Goal: Transaction & Acquisition: Obtain resource

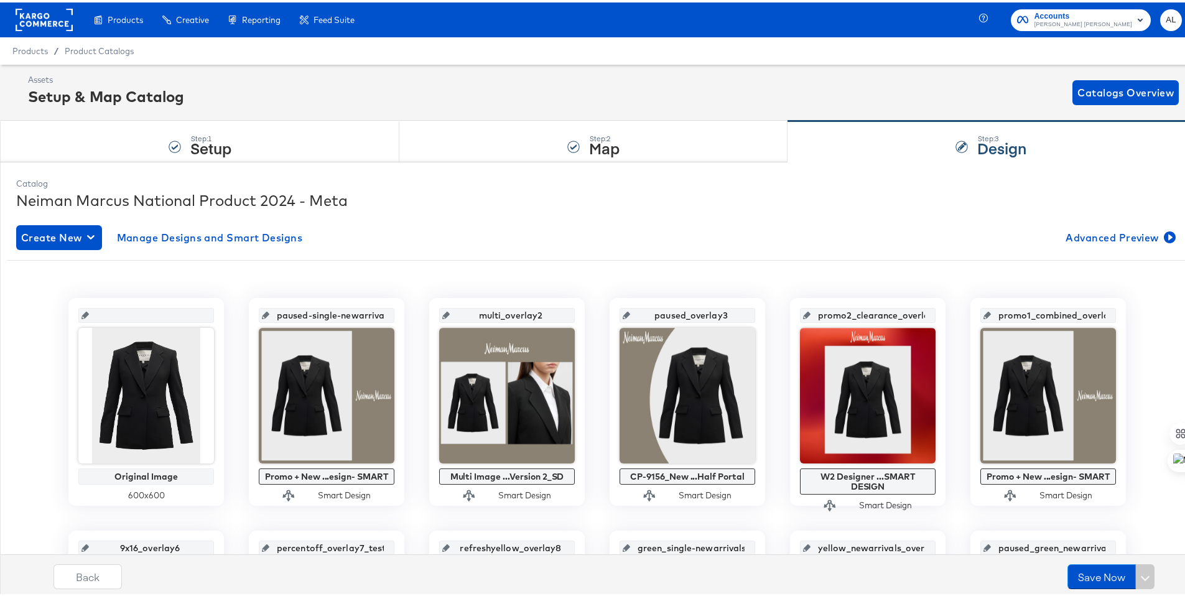
click at [52, 17] on rect at bounding box center [44, 17] width 57 height 22
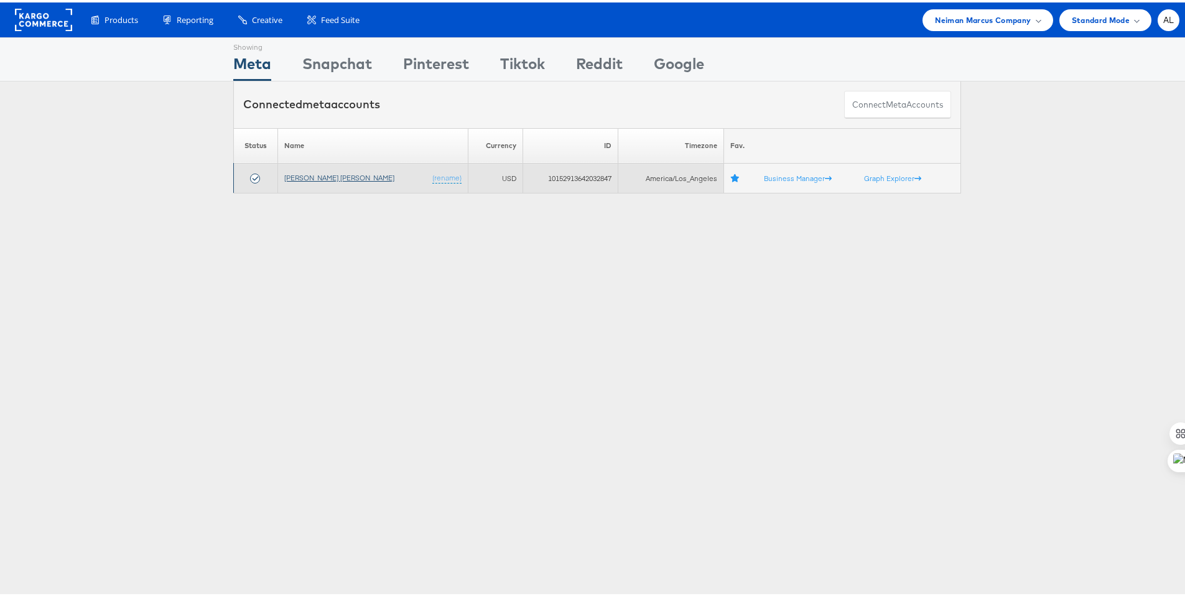
click at [325, 177] on link "Neiman Marcus" at bounding box center [339, 174] width 110 height 9
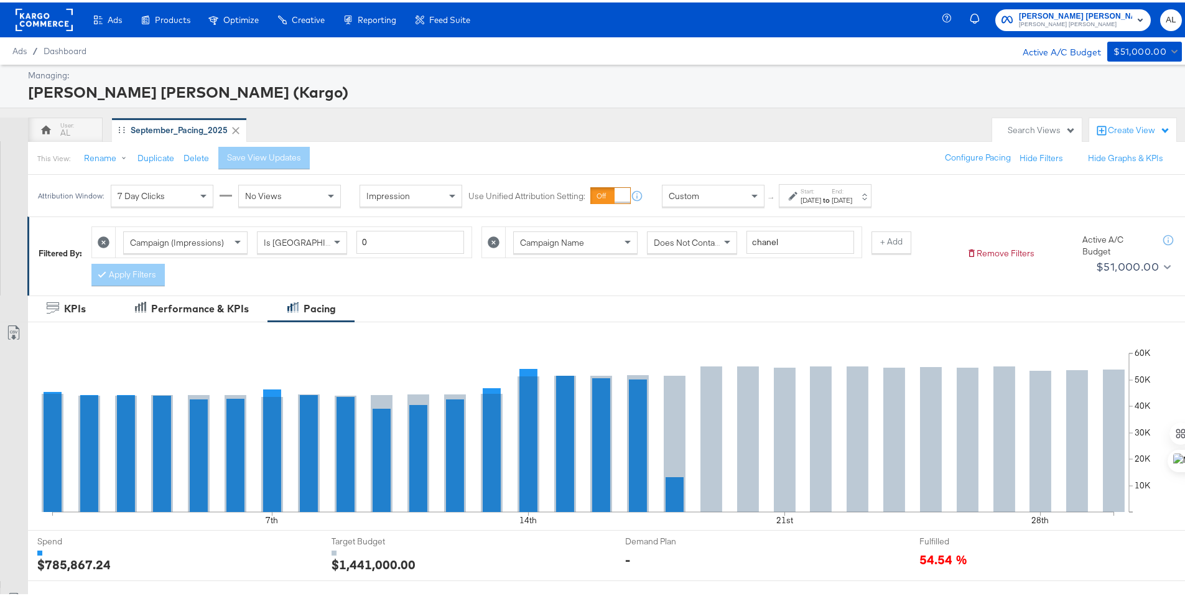
click at [814, 201] on div "[DATE]" at bounding box center [811, 198] width 21 height 10
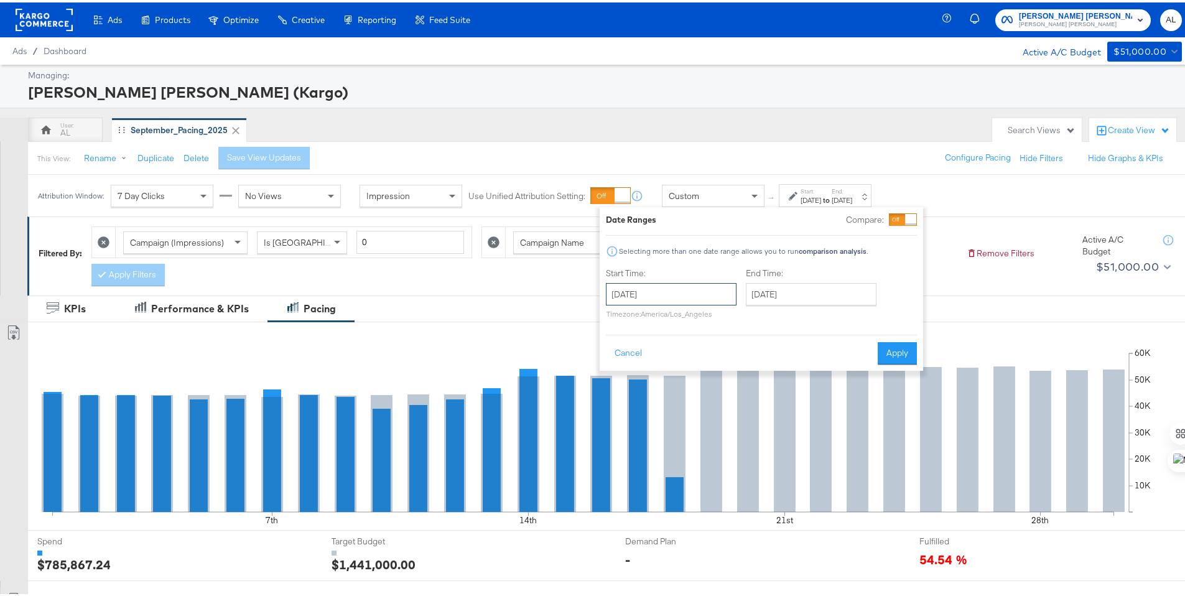
click at [671, 293] on input "September 1st 2025" at bounding box center [671, 292] width 131 height 22
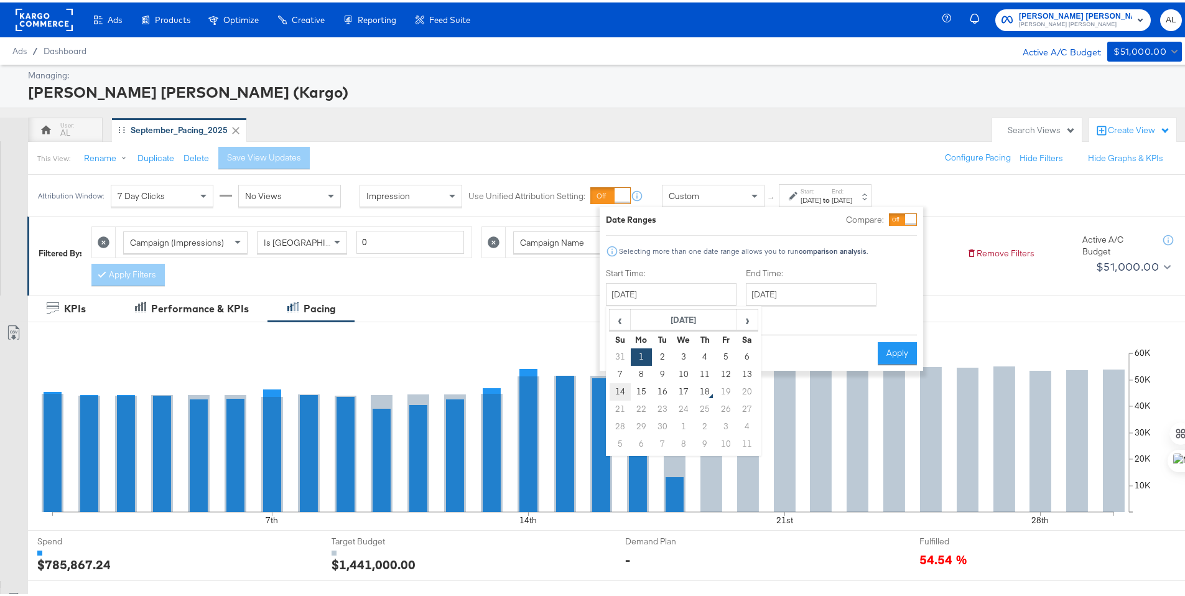
click at [625, 391] on td "14" at bounding box center [620, 389] width 21 height 17
type input "September 14th 2025"
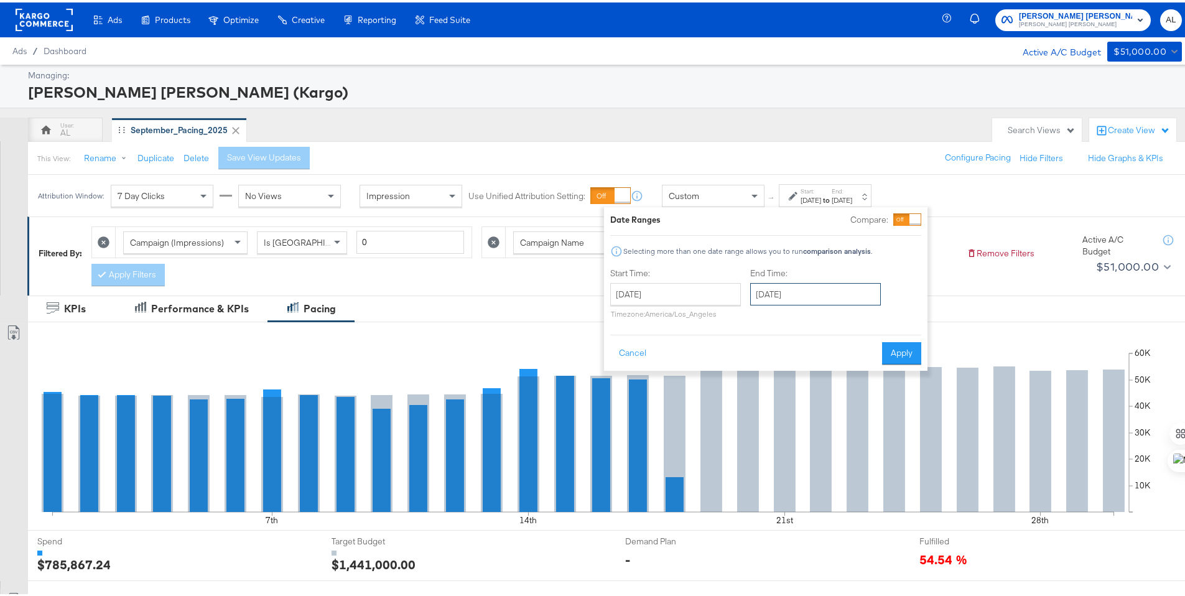
click at [780, 300] on input "September 30th 2025" at bounding box center [815, 292] width 131 height 22
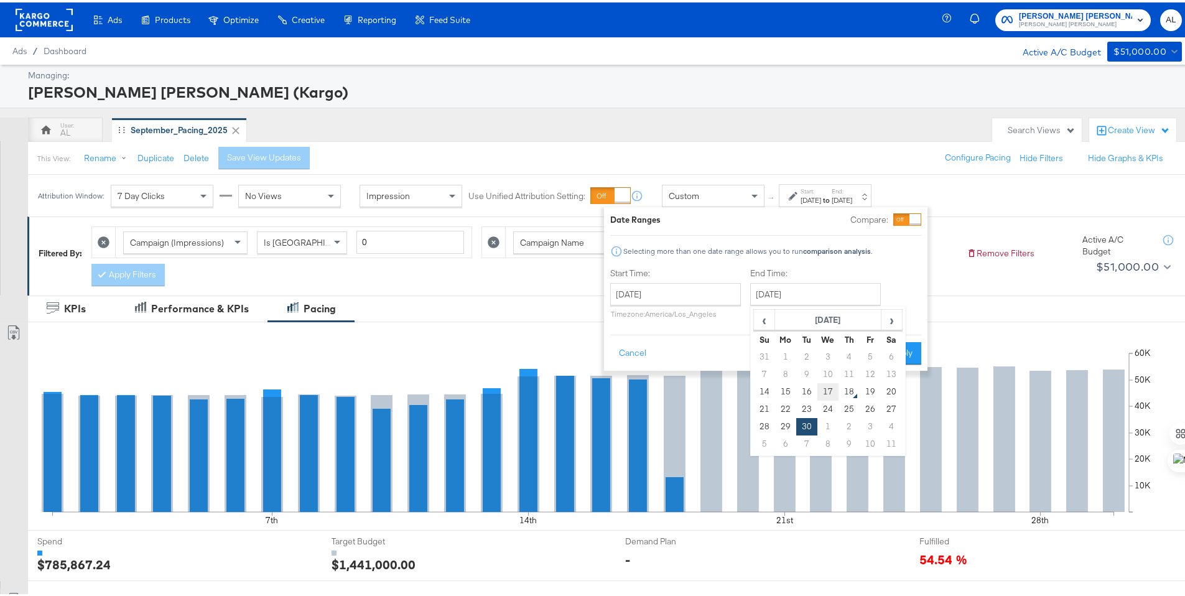
click at [837, 389] on td "17" at bounding box center [828, 389] width 21 height 17
type input "September 17th 2025"
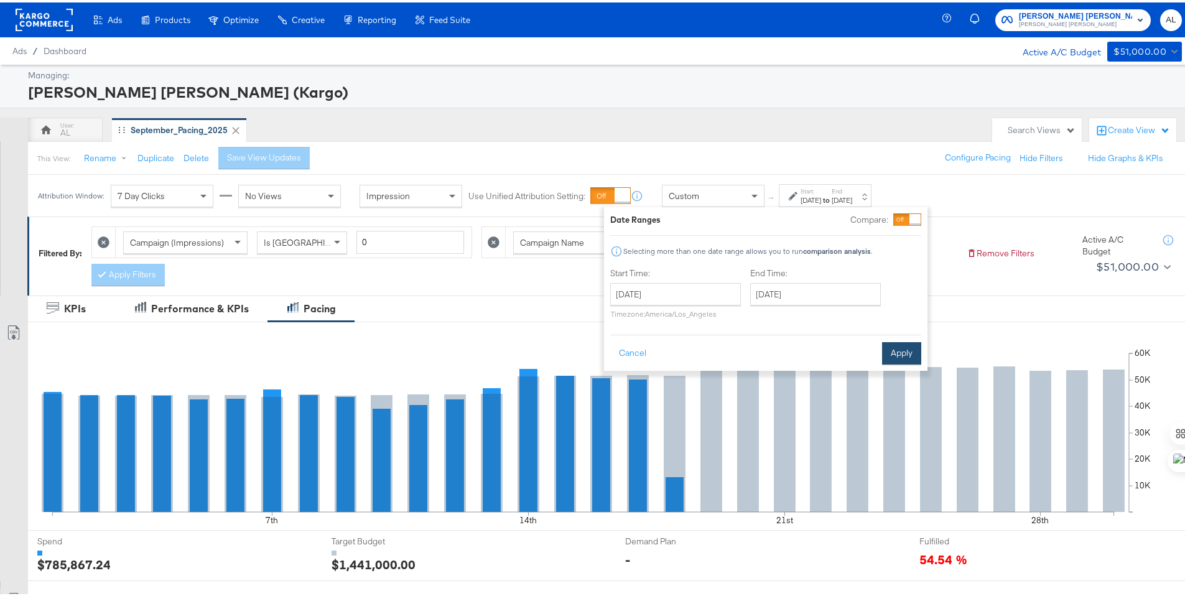
click at [884, 360] on button "Apply" at bounding box center [901, 351] width 39 height 22
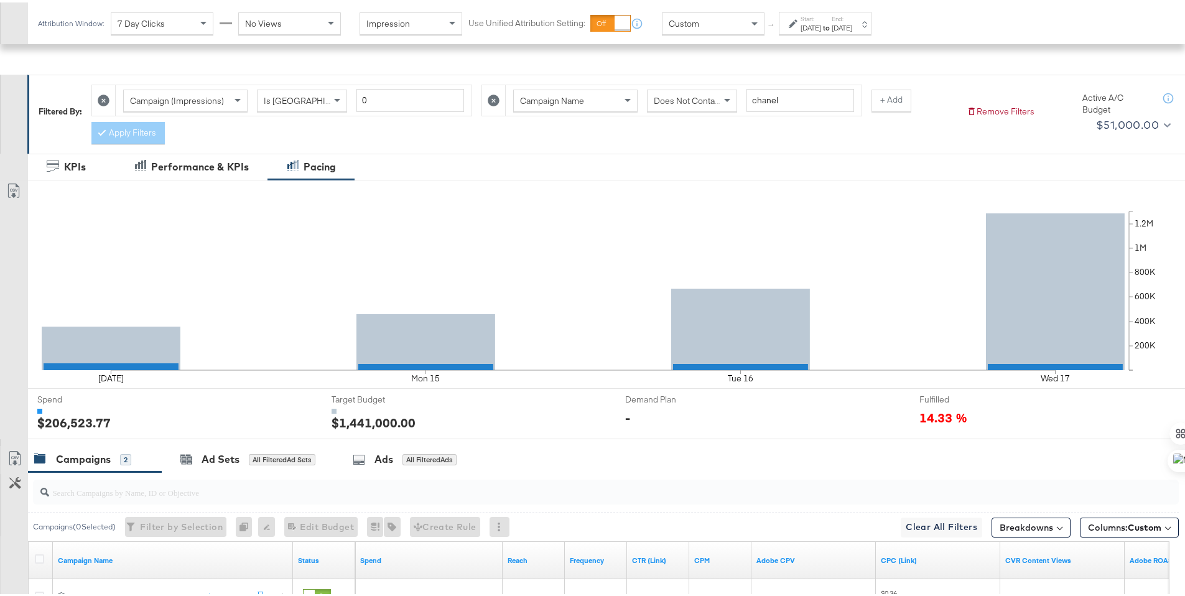
scroll to position [326, 0]
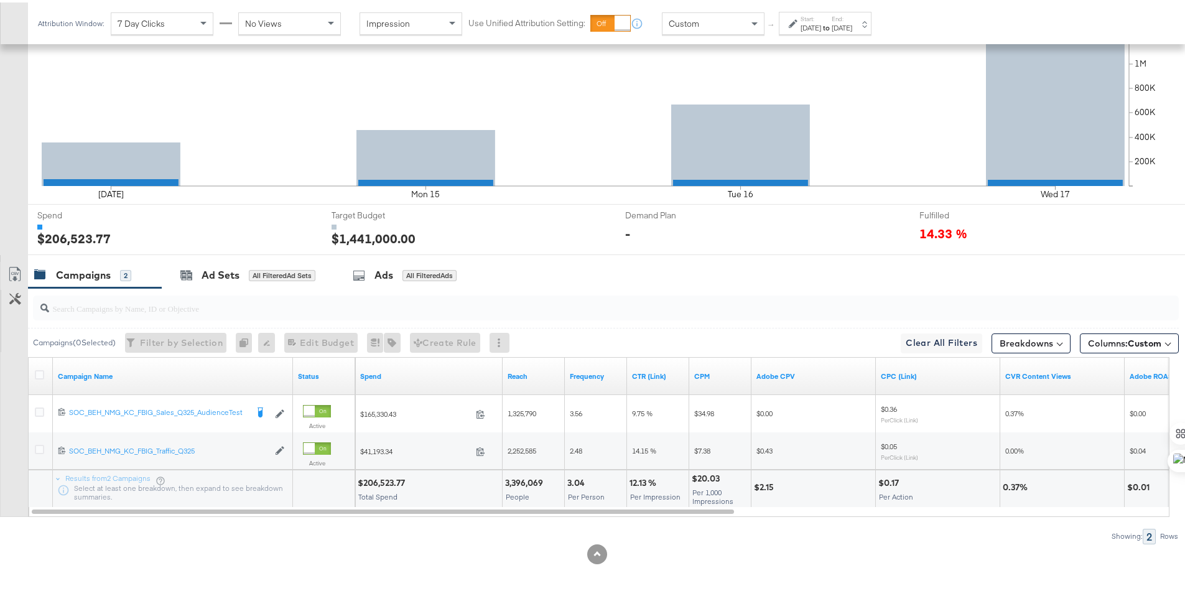
click at [32, 371] on div at bounding box center [41, 374] width 23 height 22
click at [37, 370] on icon at bounding box center [39, 372] width 9 height 9
click at [0, 0] on input "checkbox" at bounding box center [0, 0] width 0 height 0
click at [15, 272] on icon at bounding box center [14, 274] width 7 height 9
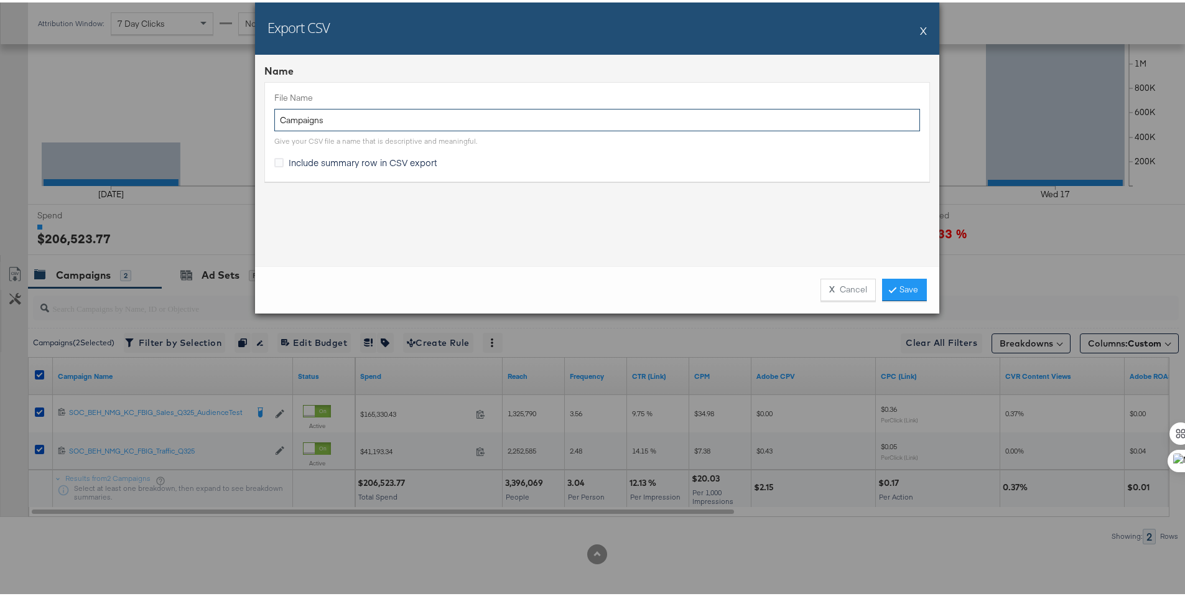
click at [277, 119] on input "Campaigns" at bounding box center [597, 117] width 646 height 23
type input "NM Campaigns"
click at [341, 163] on span "Include summary row in CSV export" at bounding box center [363, 160] width 149 height 12
click at [0, 0] on input "Include summary row in CSV export" at bounding box center [0, 0] width 0 height 0
click at [887, 282] on link "Save" at bounding box center [904, 287] width 45 height 22
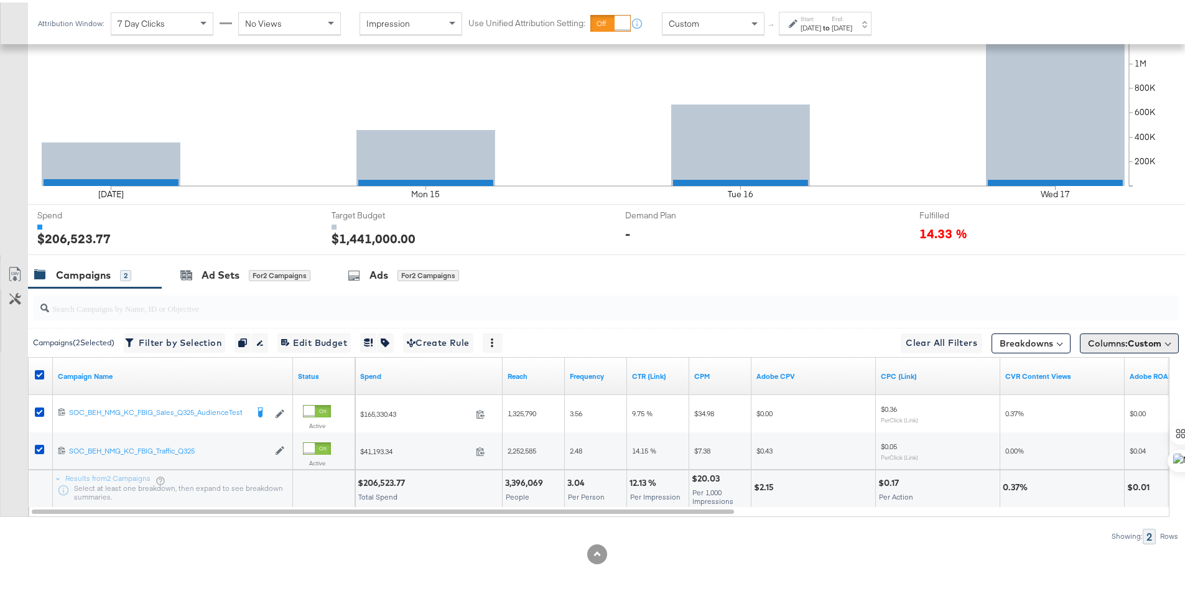
click at [1088, 341] on span "Columns: Custom" at bounding box center [1124, 341] width 73 height 12
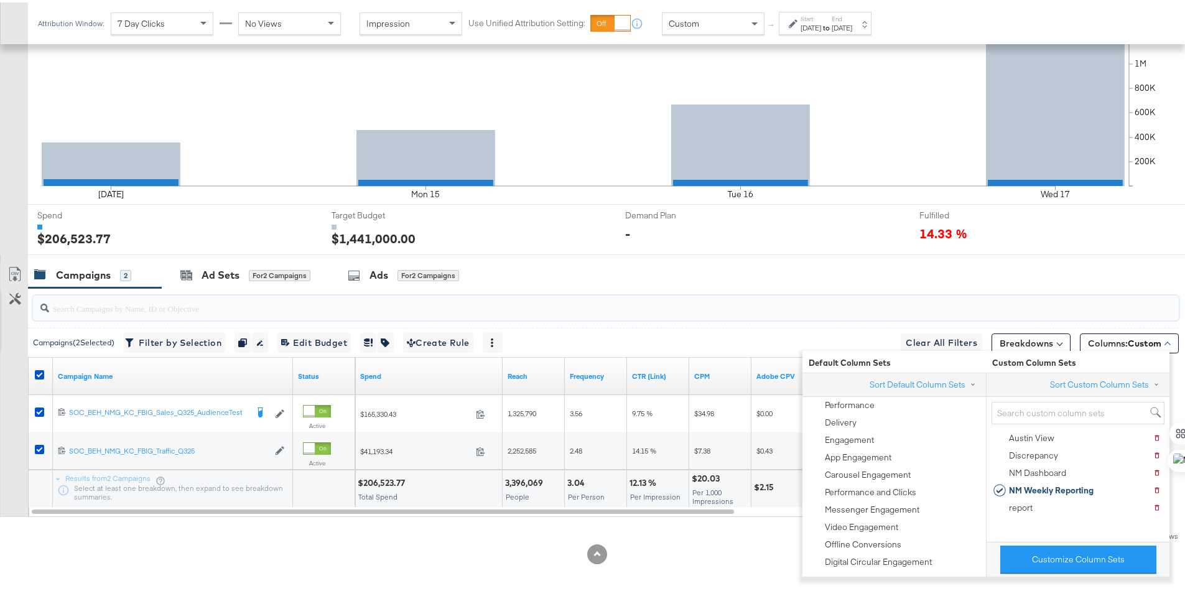
click at [948, 292] on input "search" at bounding box center [561, 301] width 1025 height 24
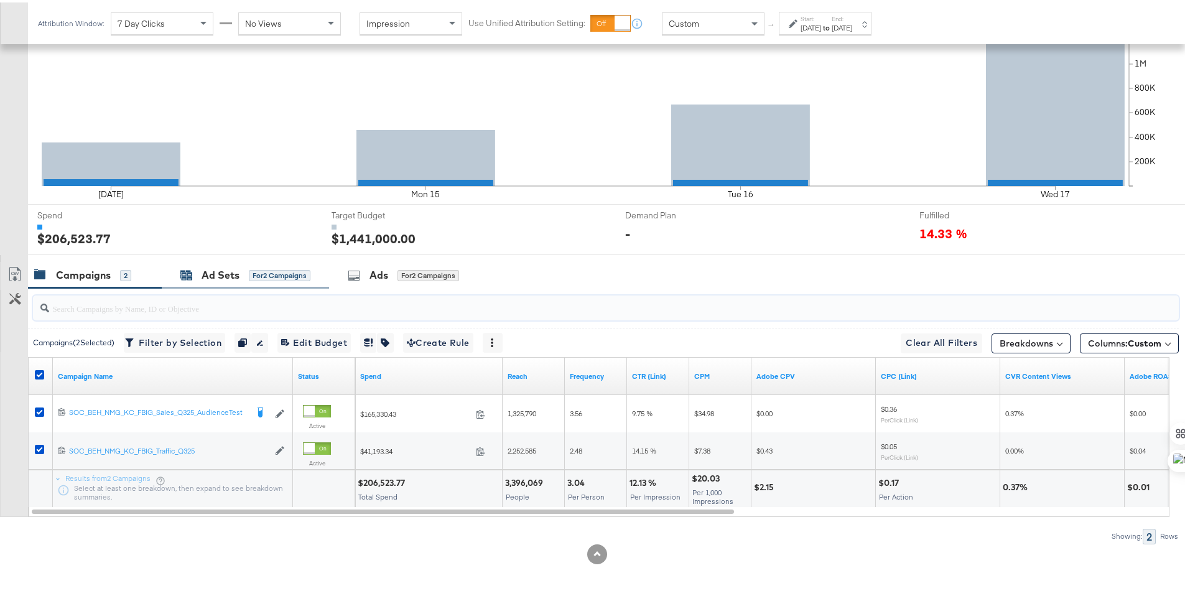
click at [210, 269] on div "Ad Sets" at bounding box center [221, 273] width 38 height 14
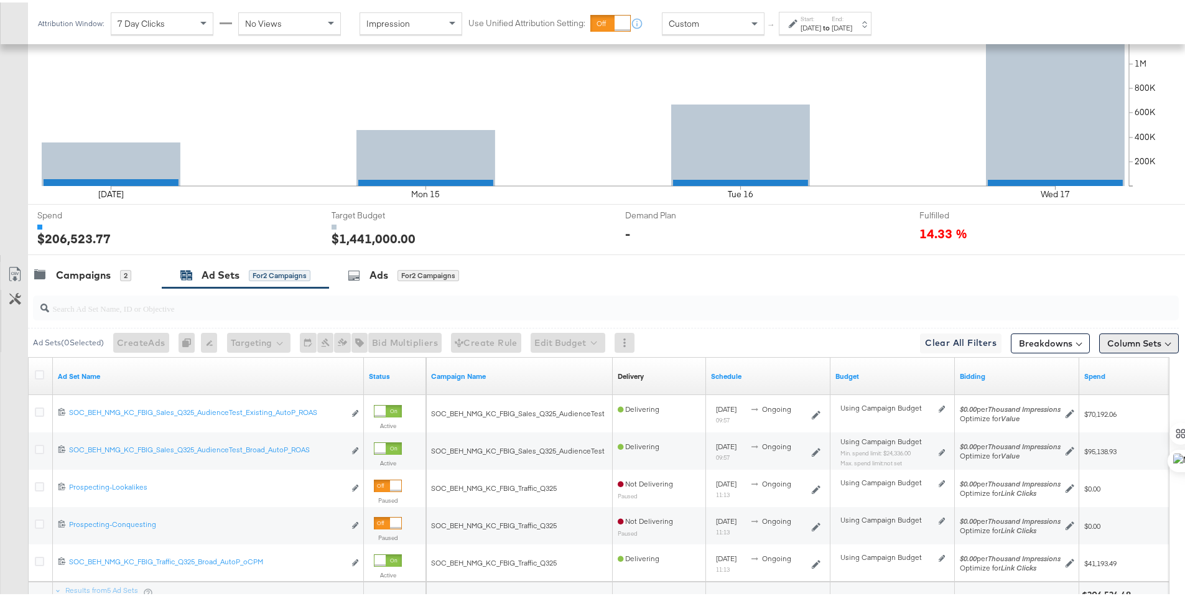
click at [1137, 341] on button "Column Sets" at bounding box center [1139, 341] width 80 height 20
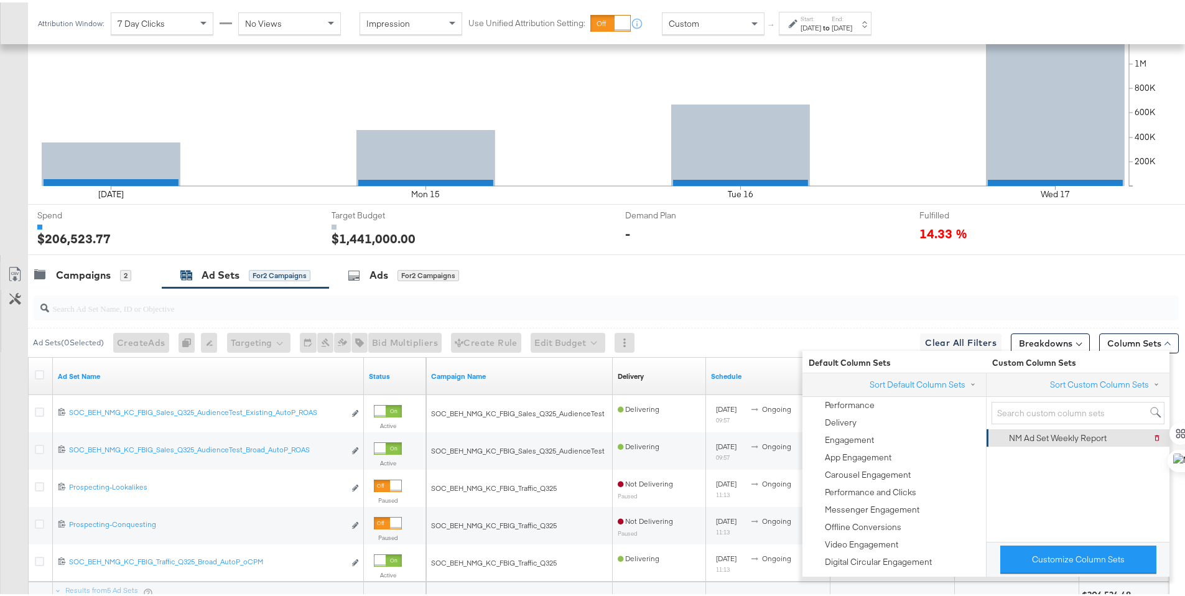
click at [1041, 436] on div "NM Ad Set Weekly Report" at bounding box center [1058, 436] width 98 height 12
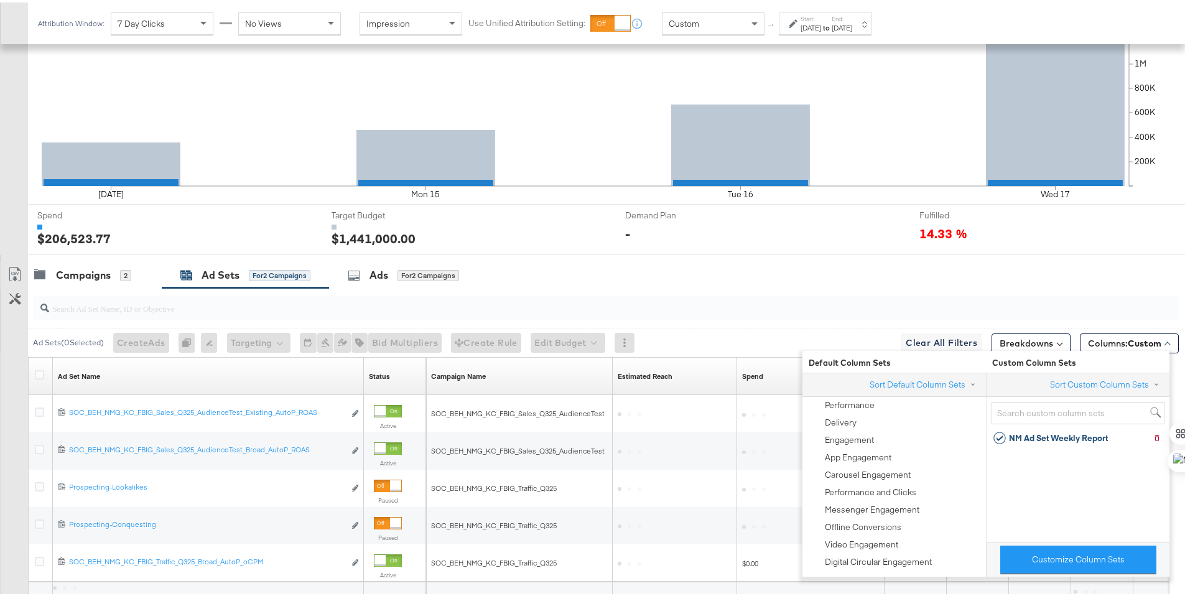
click at [934, 273] on div "Campaigns 2 Ad Sets for 2 Campaigns Ads for 2 Campaigns" at bounding box center [611, 272] width 1167 height 27
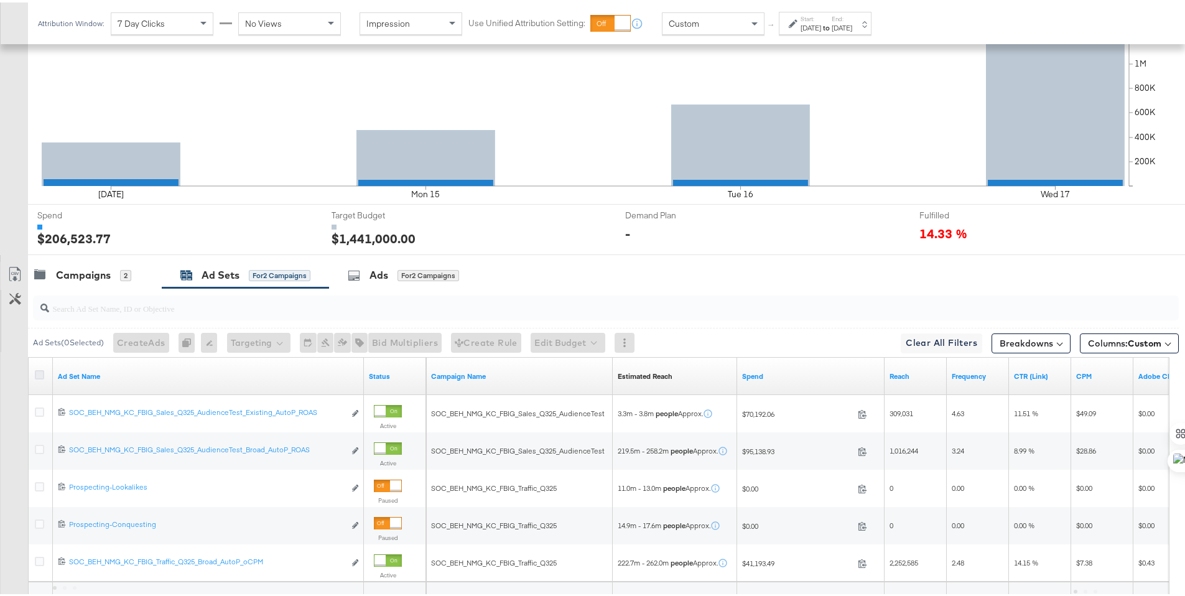
click at [40, 372] on icon at bounding box center [39, 372] width 9 height 9
click at [0, 0] on input "checkbox" at bounding box center [0, 0] width 0 height 0
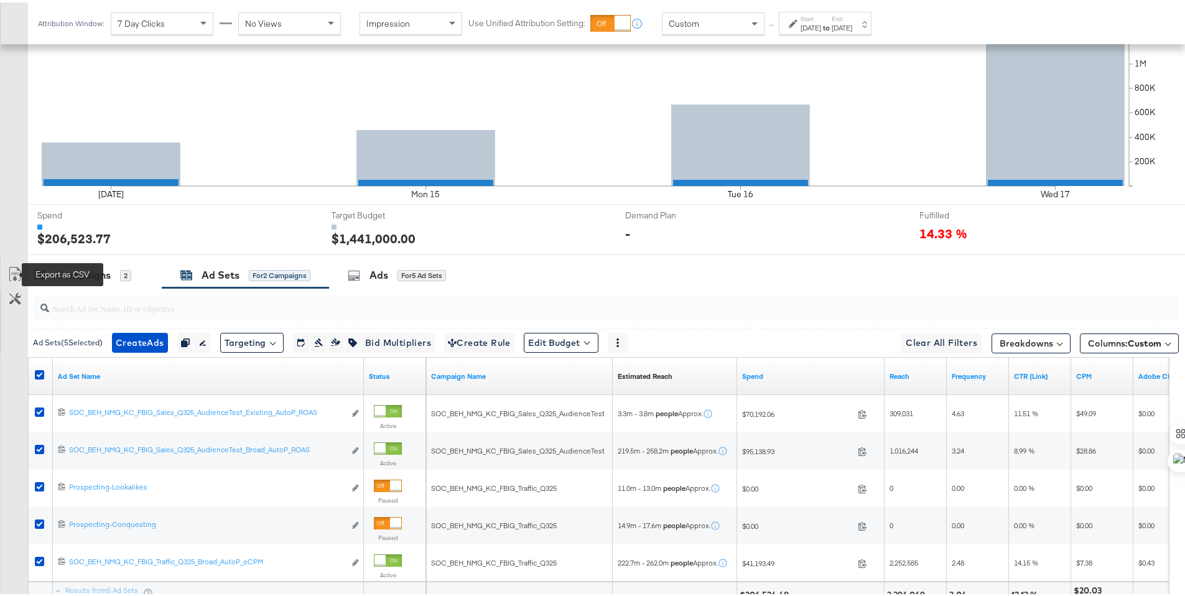
click at [18, 271] on icon at bounding box center [14, 271] width 15 height 15
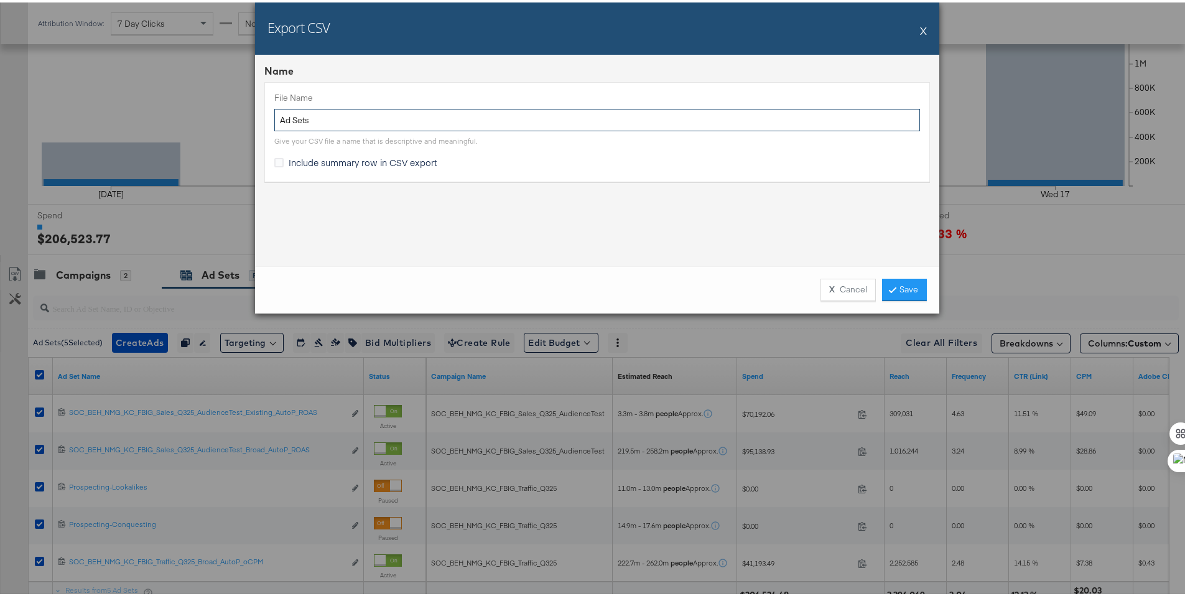
click at [275, 121] on input "Ad Sets" at bounding box center [597, 117] width 646 height 23
type input "NM Ad Sets"
click at [304, 161] on span "Include summary row in CSV export" at bounding box center [363, 160] width 149 height 12
click at [0, 0] on input "Include summary row in CSV export" at bounding box center [0, 0] width 0 height 0
click at [910, 289] on link "Save" at bounding box center [904, 287] width 45 height 22
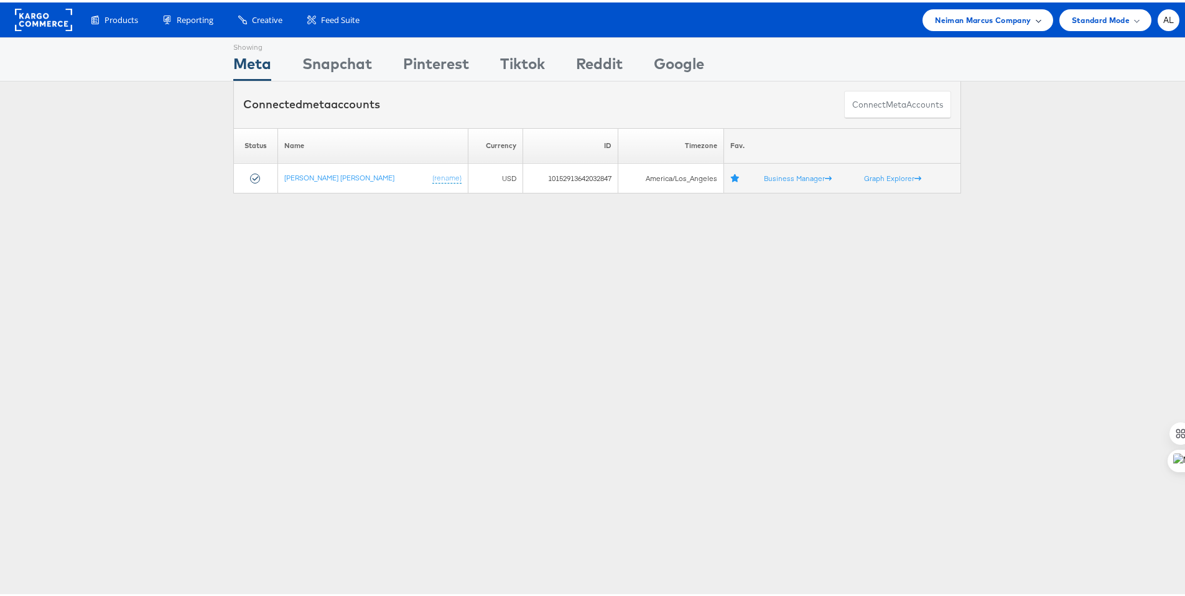
click at [935, 21] on span "Neiman Marcus Company" at bounding box center [983, 17] width 96 height 13
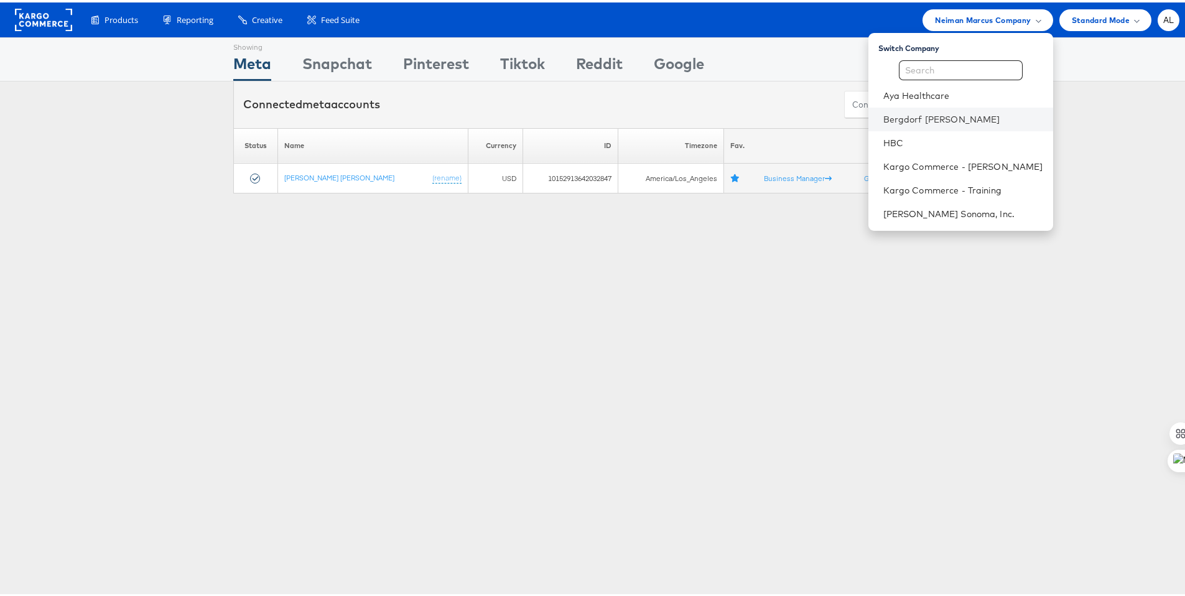
click at [911, 110] on li "Bergdorf Goodman" at bounding box center [961, 117] width 185 height 24
click at [900, 116] on link "Bergdorf Goodman" at bounding box center [963, 117] width 160 height 12
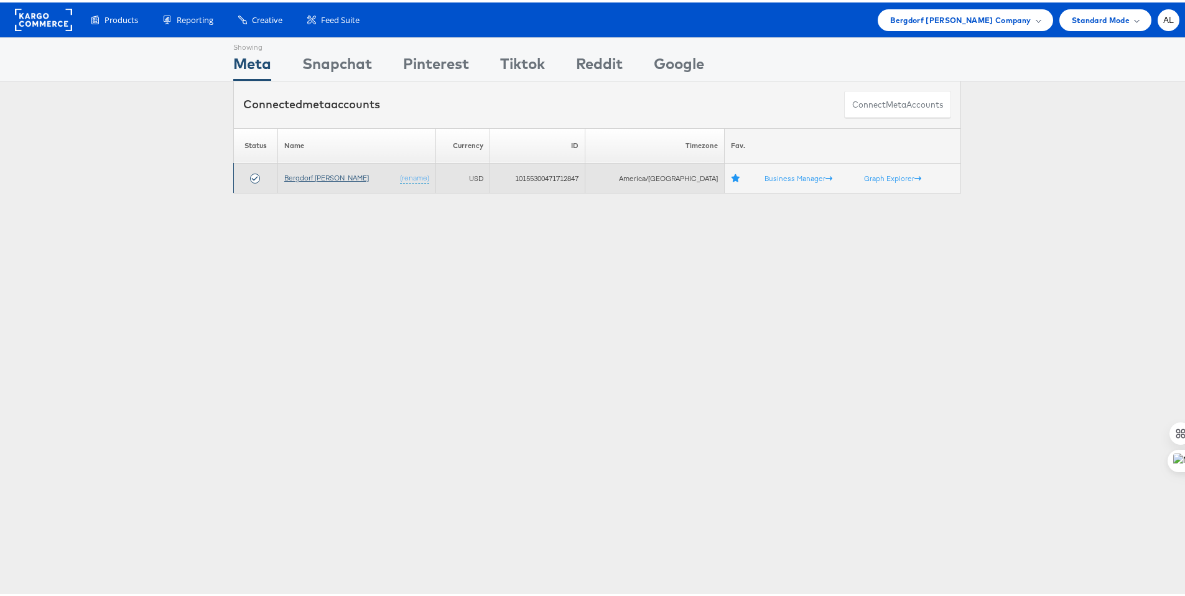
click at [297, 173] on link "Bergdorf [PERSON_NAME]" at bounding box center [326, 174] width 85 height 9
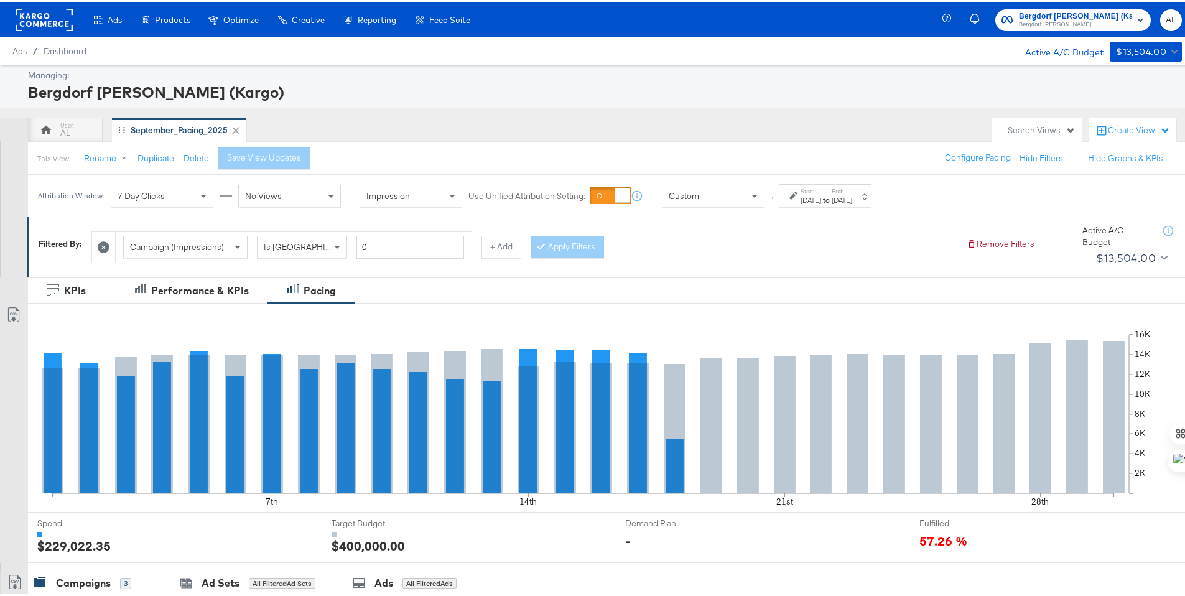
click at [796, 199] on div "Start: [DATE] to End: [DATE]" at bounding box center [820, 194] width 63 height 18
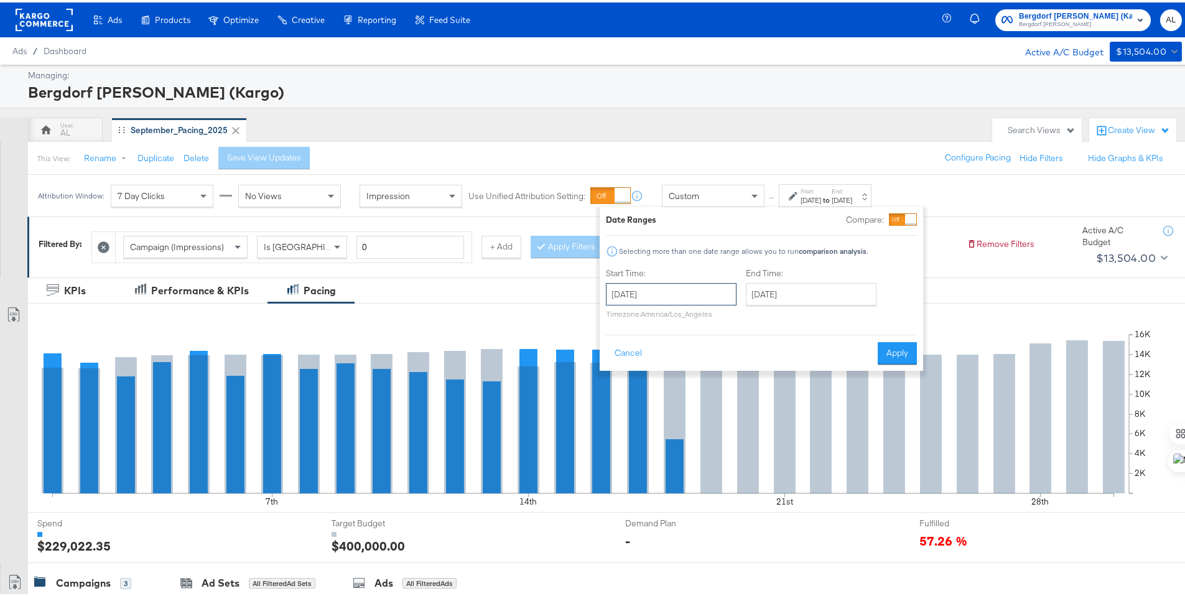
click at [687, 291] on input "[DATE]" at bounding box center [671, 292] width 131 height 22
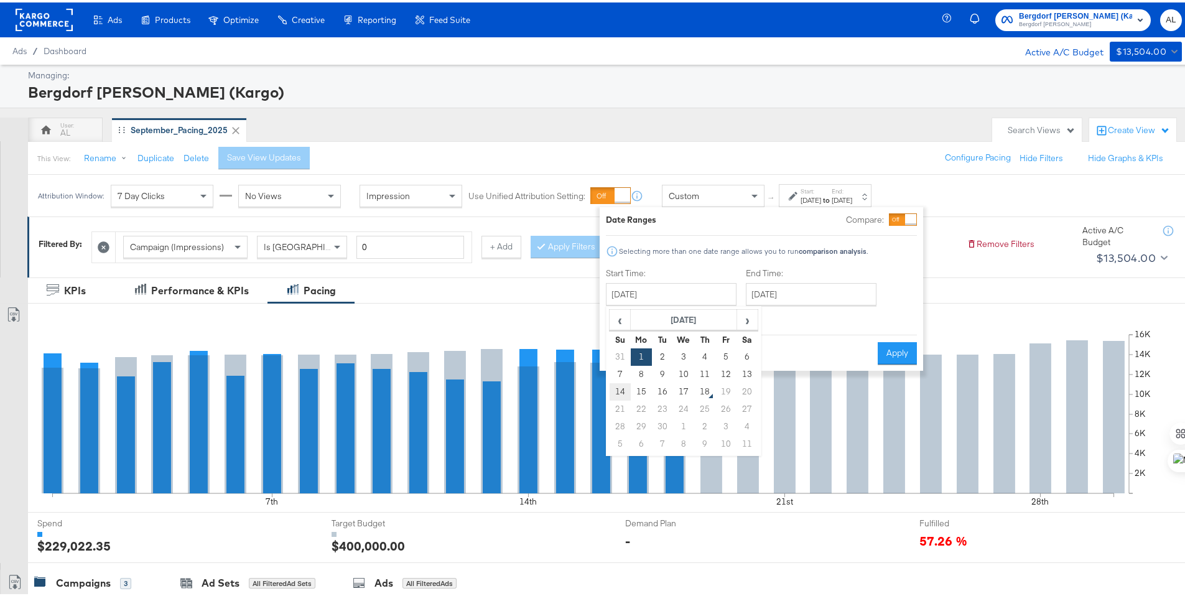
click at [621, 384] on td "14" at bounding box center [620, 389] width 21 height 17
type input "[DATE]"
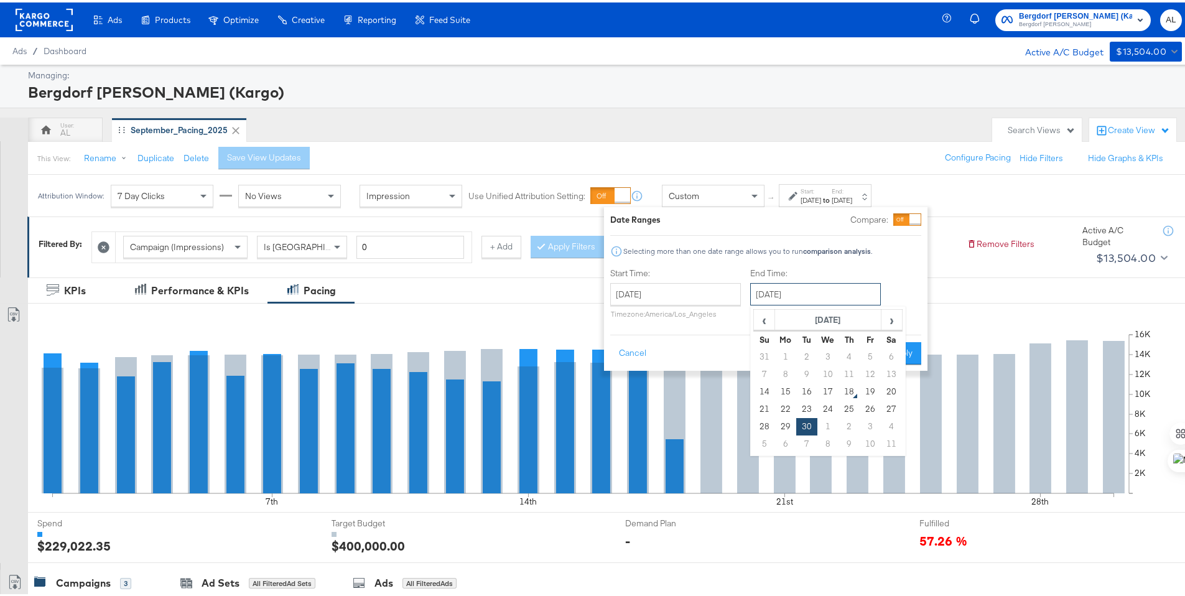
click at [770, 294] on input "[DATE]" at bounding box center [815, 292] width 131 height 22
click at [829, 388] on td "17" at bounding box center [828, 389] width 21 height 17
type input "September 17th 2025"
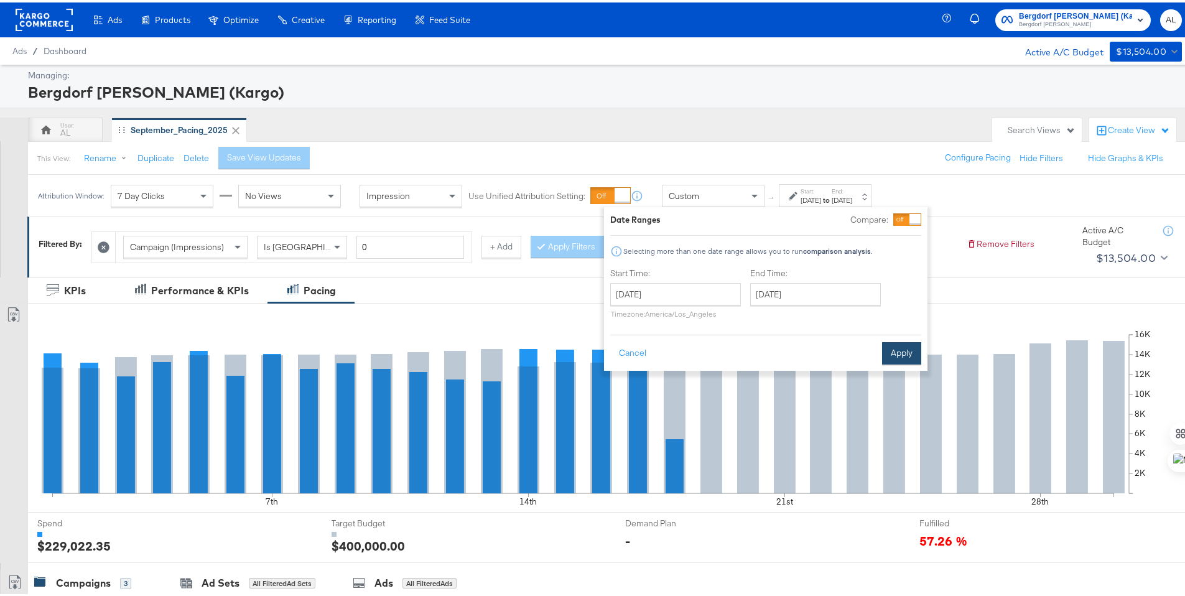
click at [900, 361] on button "Apply" at bounding box center [901, 351] width 39 height 22
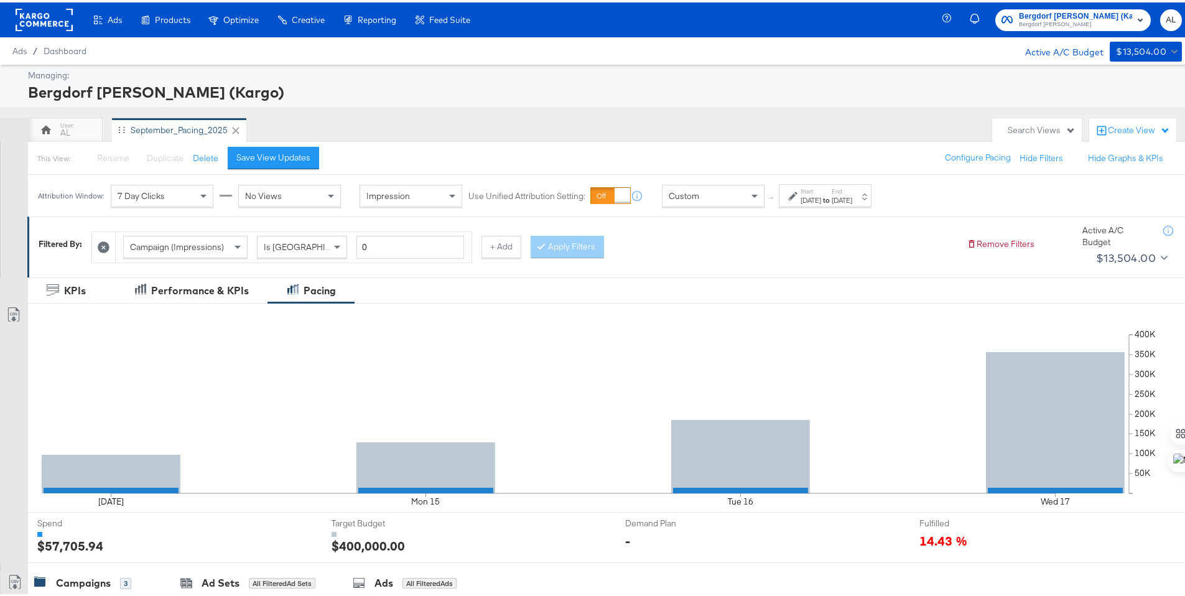
scroll to position [345, 0]
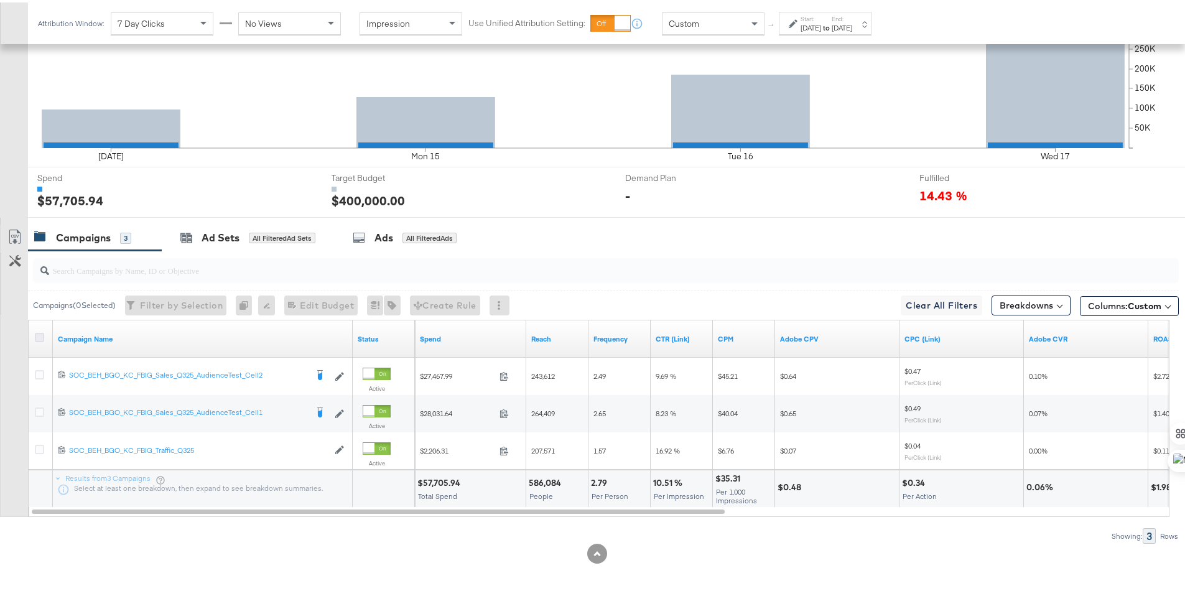
click at [38, 333] on icon at bounding box center [39, 334] width 9 height 9
click at [0, 0] on input "checkbox" at bounding box center [0, 0] width 0 height 0
click at [38, 333] on icon at bounding box center [39, 334] width 9 height 9
click at [0, 0] on input "checkbox" at bounding box center [0, 0] width 0 height 0
click at [1096, 297] on span "Columns: Custom" at bounding box center [1124, 303] width 73 height 12
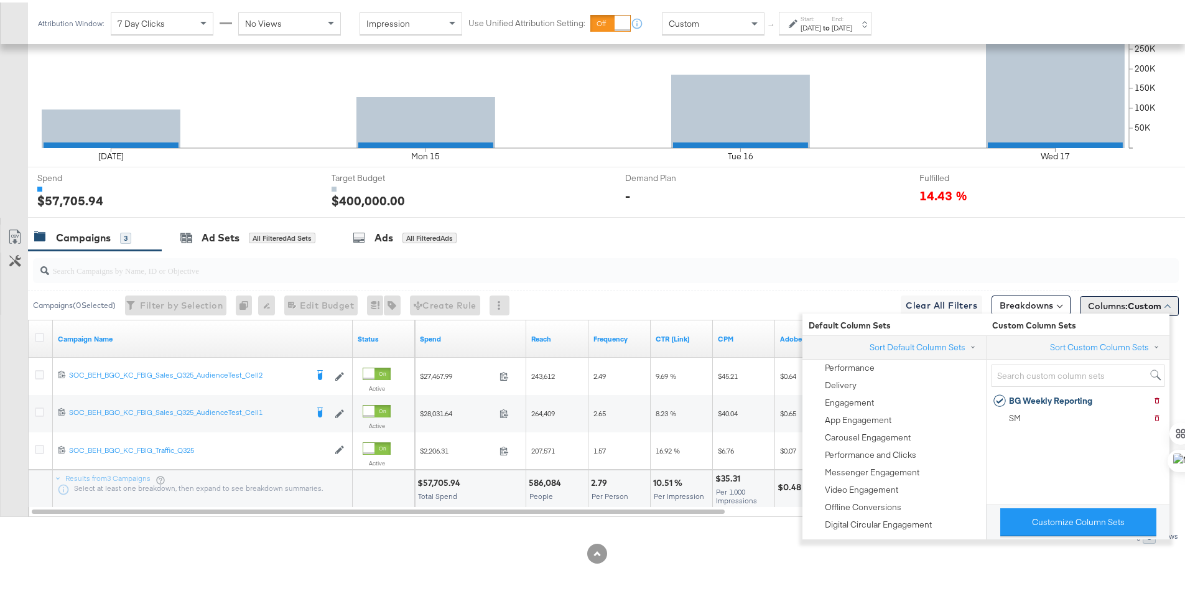
click at [1096, 297] on span "Columns: Custom" at bounding box center [1124, 303] width 73 height 12
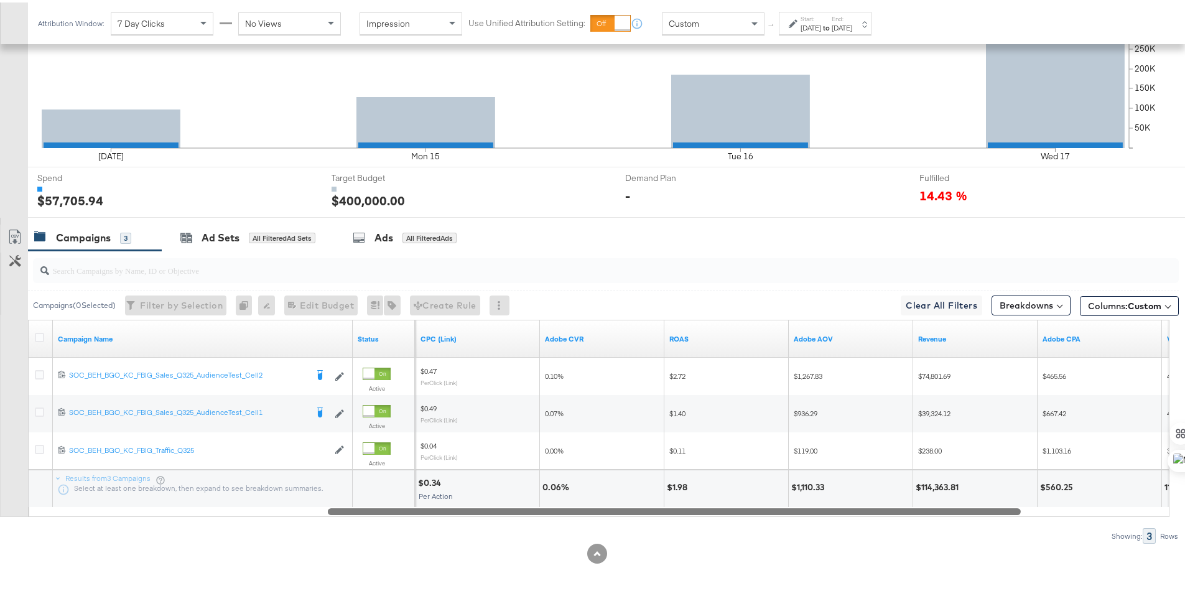
drag, startPoint x: 713, startPoint y: 511, endPoint x: 1008, endPoint y: 512, distance: 294.9
click at [1008, 512] on div at bounding box center [674, 508] width 693 height 11
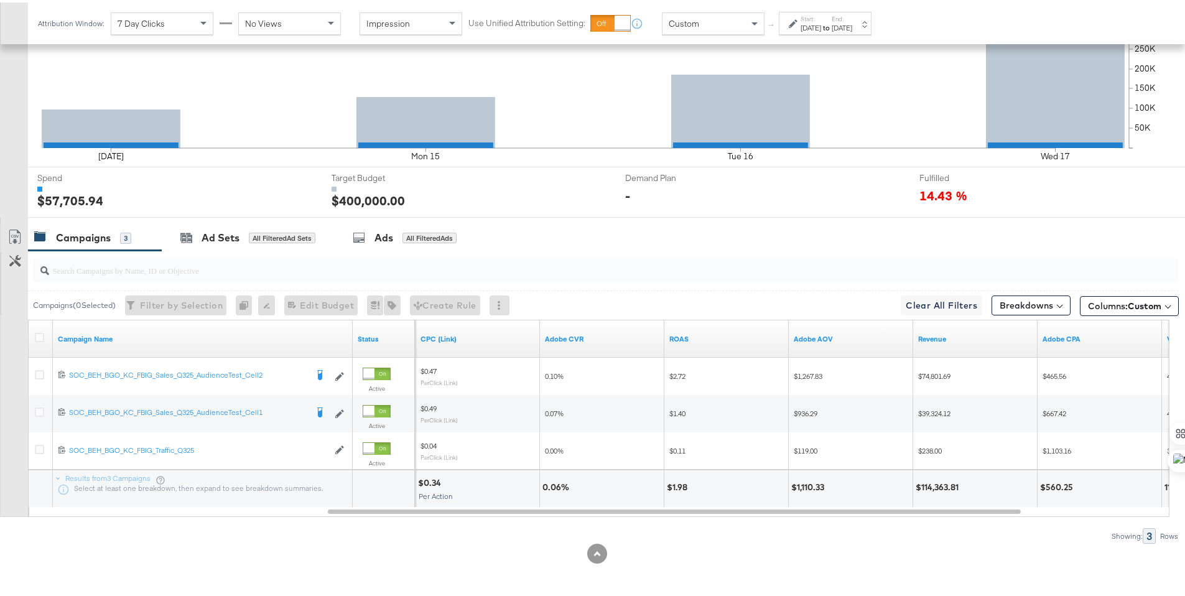
click at [832, 23] on strong "to" at bounding box center [826, 25] width 11 height 9
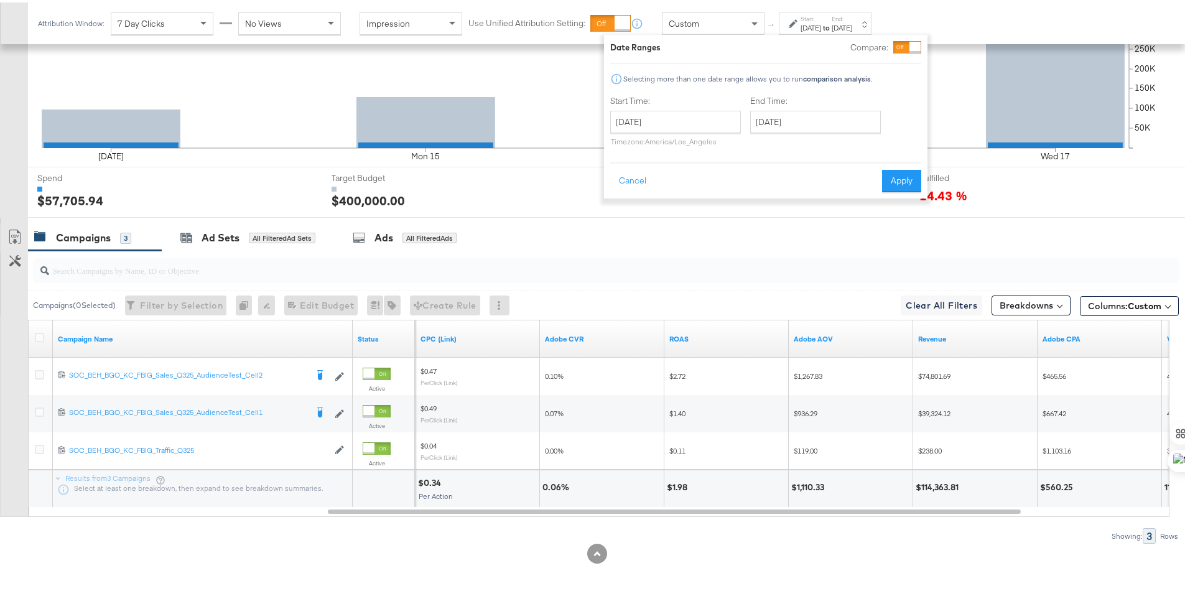
click at [871, 30] on div "Start: Sep 14th 2025 to End: Sep 17th 2025" at bounding box center [825, 20] width 93 height 23
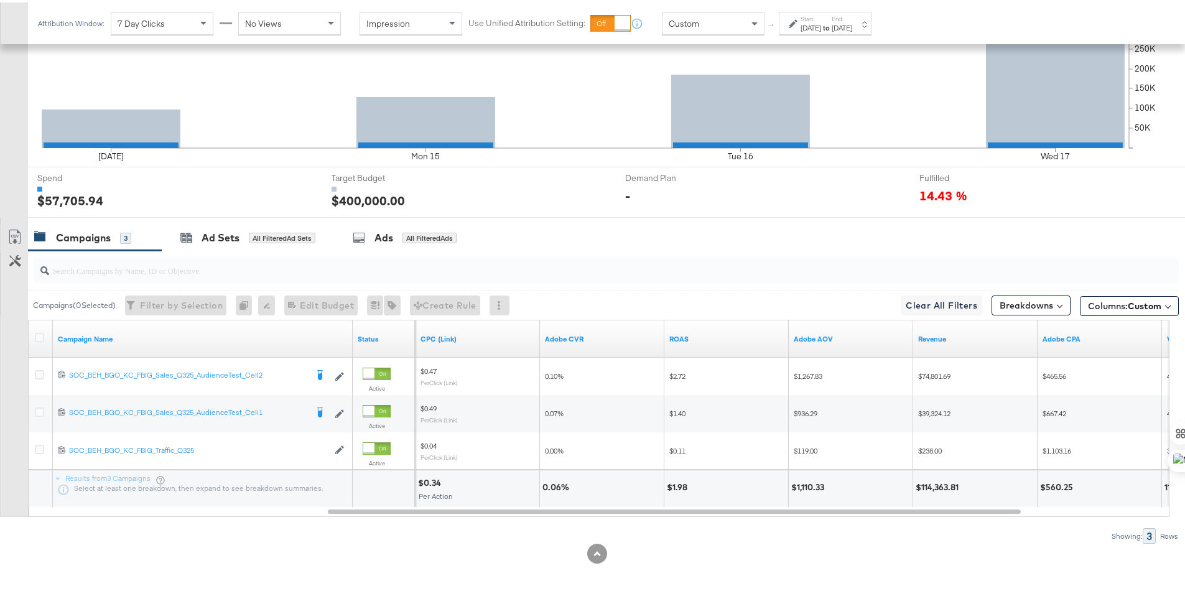
click at [709, 25] on div "Custom" at bounding box center [713, 21] width 101 height 21
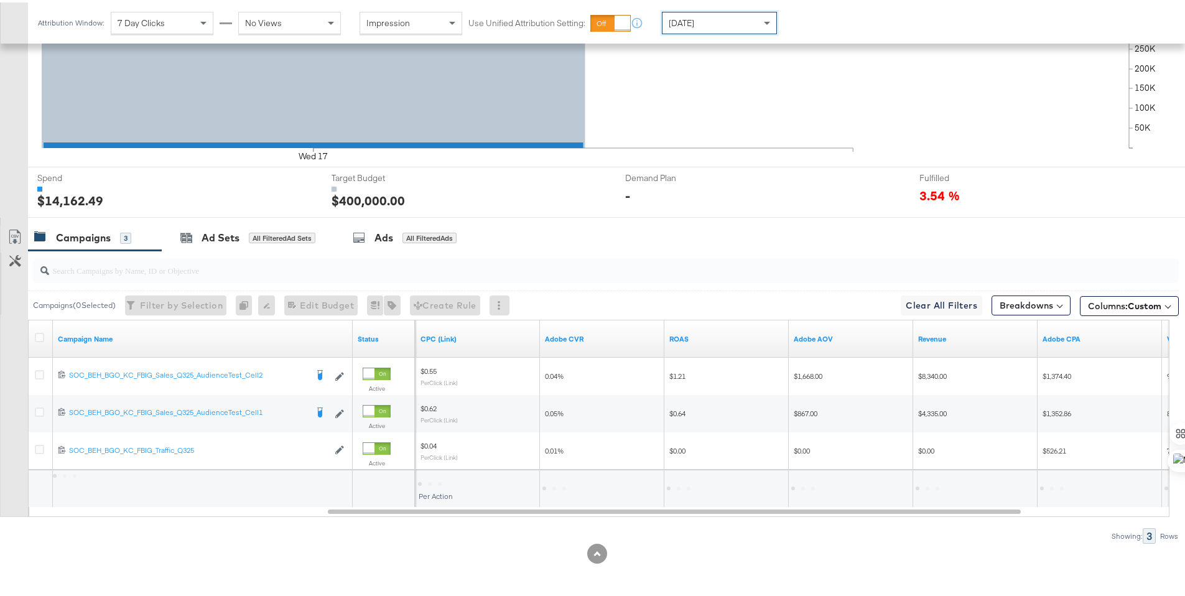
scroll to position [345, 0]
click at [747, 22] on div "Yesterday" at bounding box center [720, 20] width 114 height 21
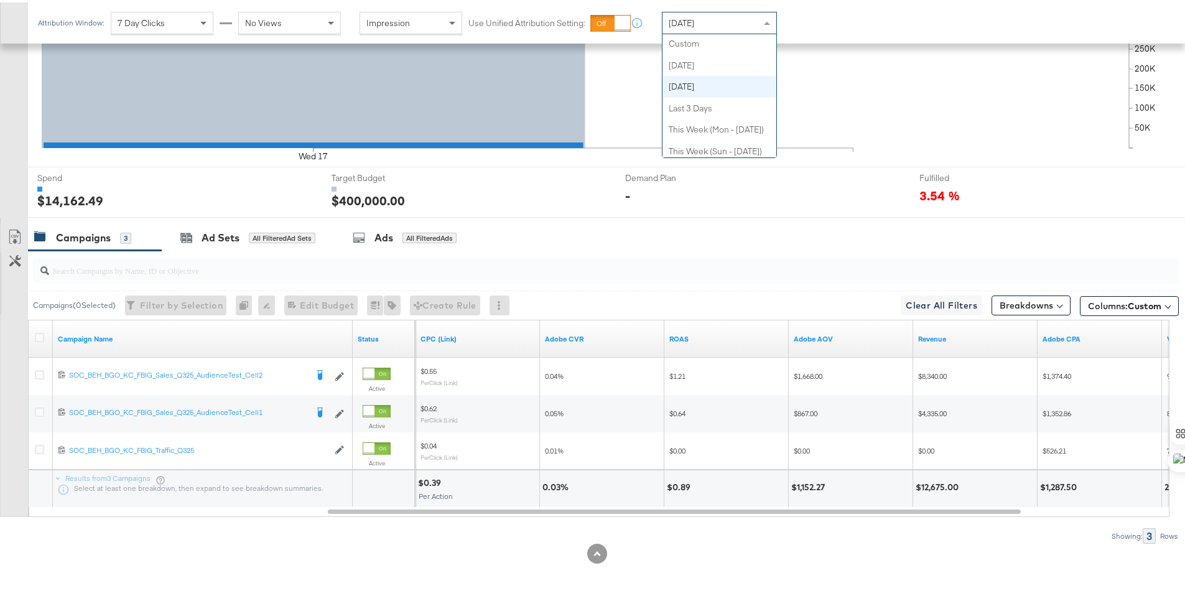
scroll to position [0, 0]
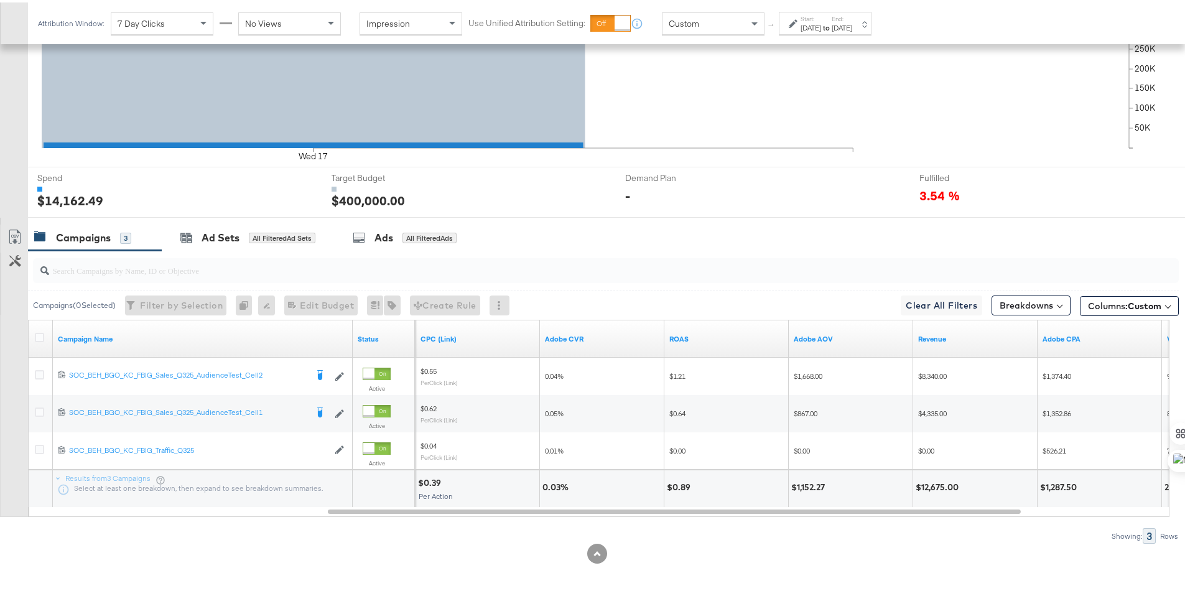
click at [790, 27] on div "Start: Sep 18th 2025 to End: Sep 18th 2025" at bounding box center [820, 21] width 63 height 18
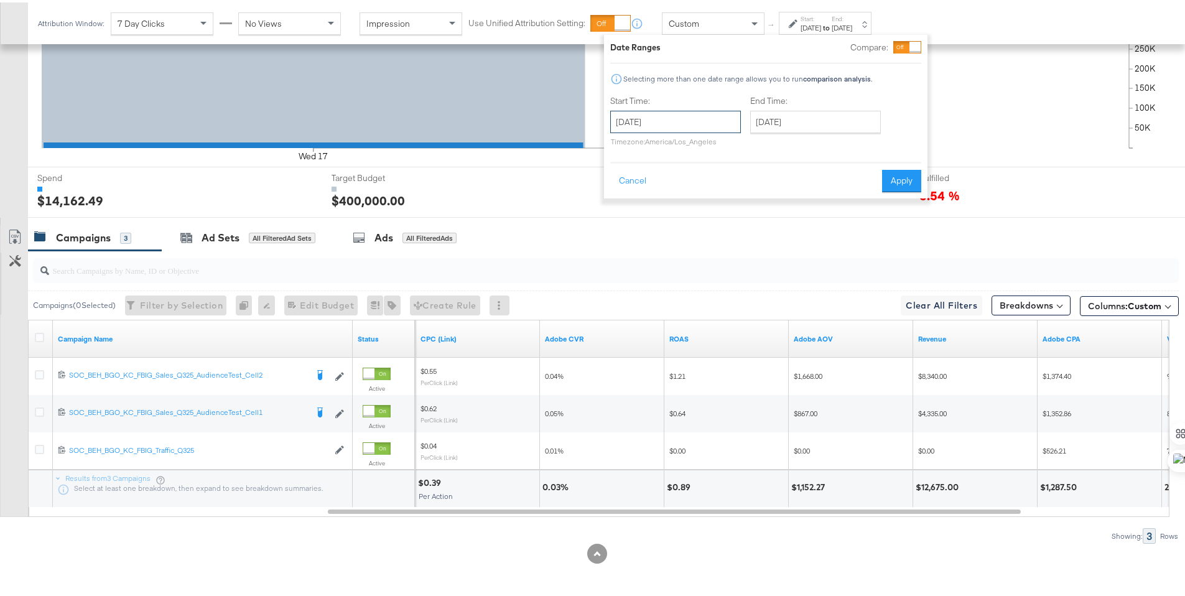
click at [711, 123] on input "September 18th 2025" at bounding box center [675, 119] width 131 height 22
click at [637, 214] on td "15" at bounding box center [645, 216] width 21 height 17
type input "September 15th 2025"
click at [809, 124] on input "September 18th 2025" at bounding box center [815, 119] width 131 height 22
click at [790, 210] on td "15" at bounding box center [785, 216] width 21 height 17
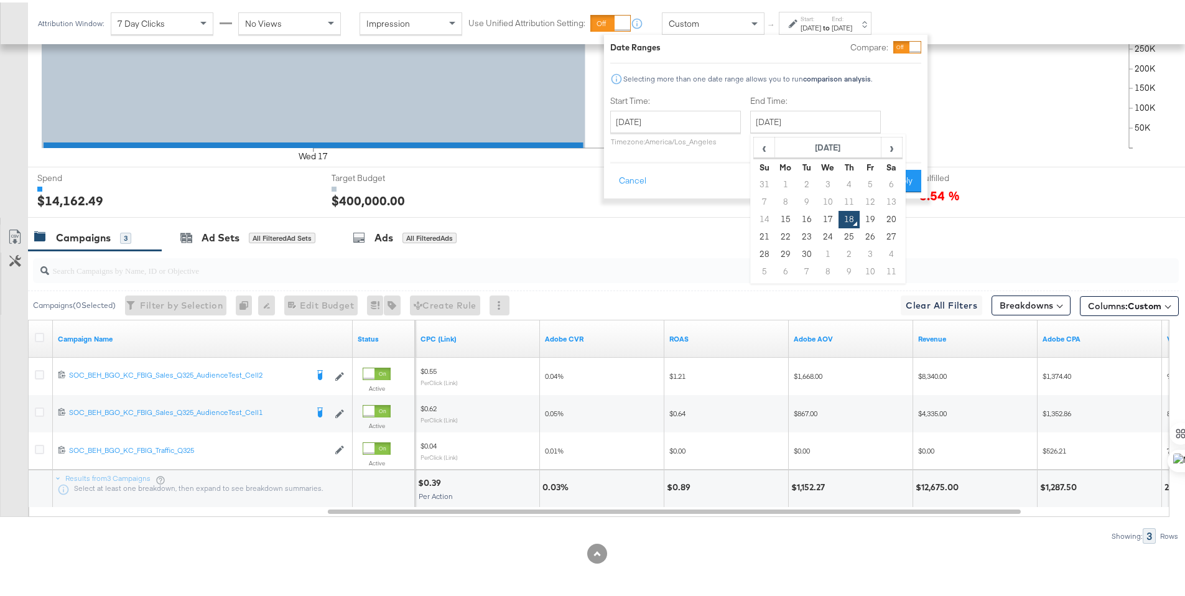
type input "September 15th 2025"
click at [898, 182] on button "Apply" at bounding box center [901, 178] width 39 height 22
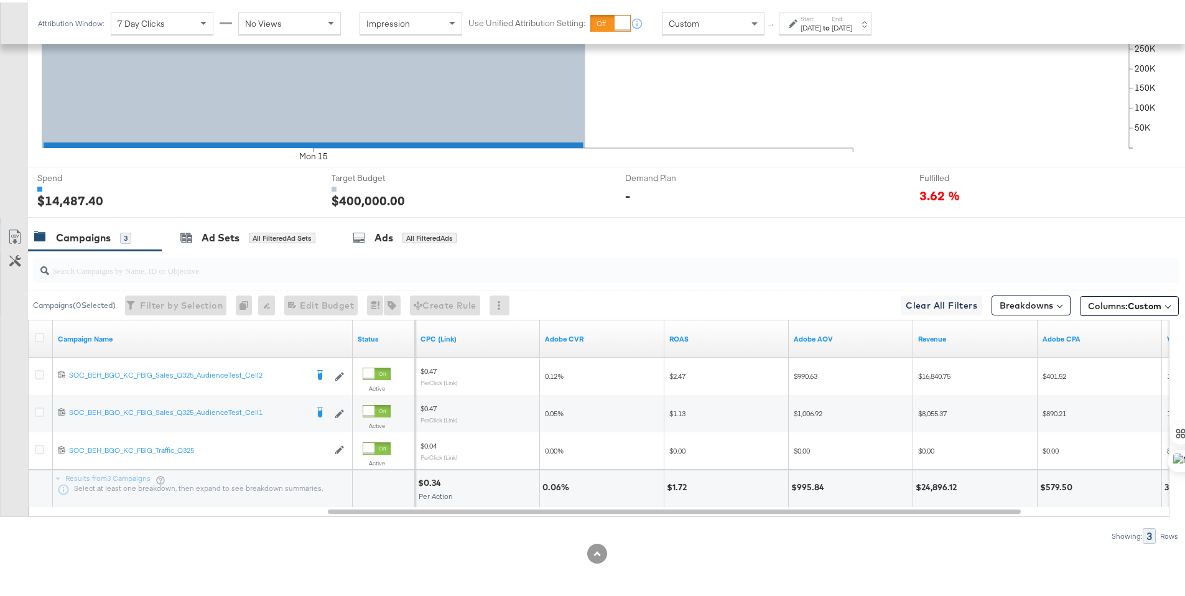
click at [835, 30] on div "Start: Sep 15th 2025 to End: Sep 15th 2025" at bounding box center [825, 20] width 93 height 23
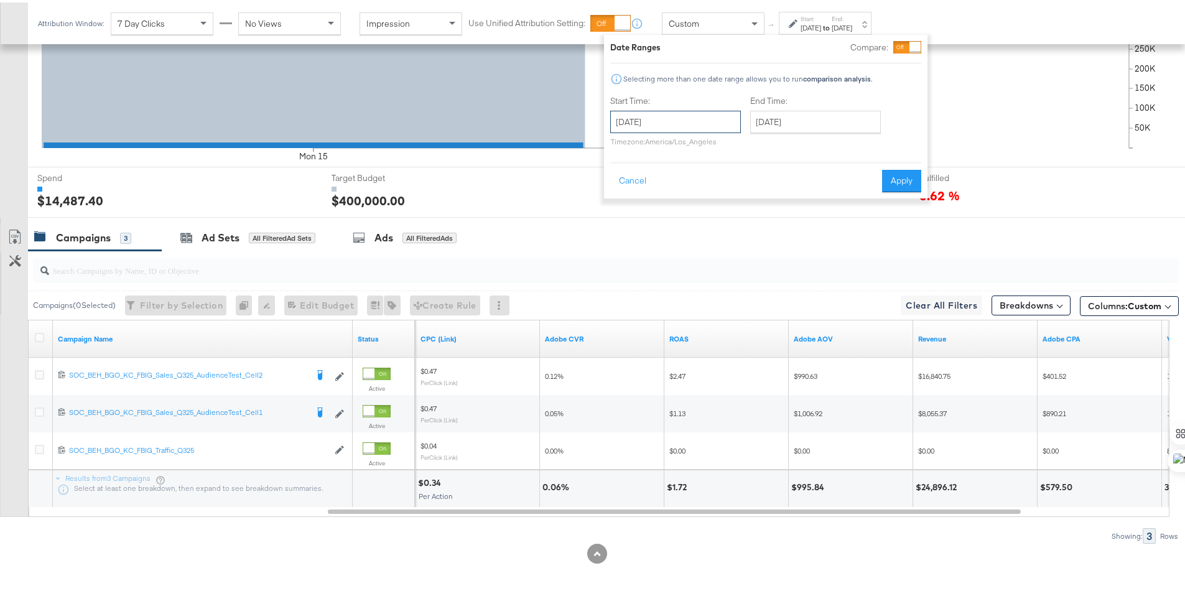
click at [644, 120] on input "September 15th 2025" at bounding box center [675, 119] width 131 height 22
click at [668, 222] on td "16" at bounding box center [666, 216] width 21 height 17
type input "September 16th 2025"
click at [765, 121] on input "September 16th 2025" at bounding box center [815, 119] width 131 height 22
click at [822, 213] on td "17" at bounding box center [828, 216] width 21 height 17
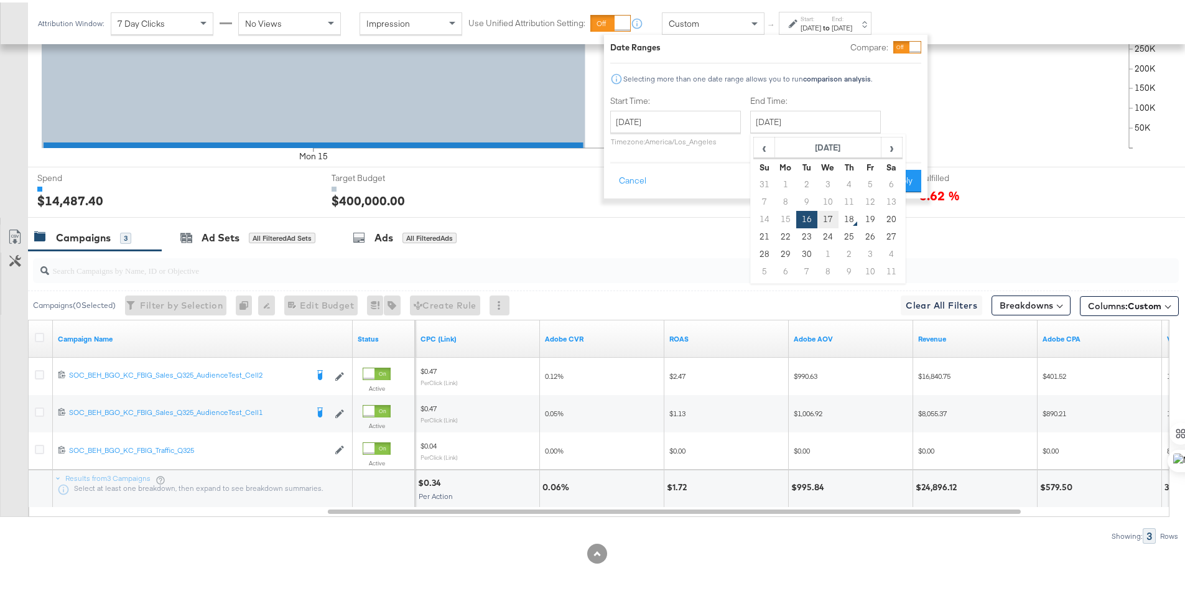
type input "September 17th 2025"
click at [893, 182] on button "Apply" at bounding box center [901, 178] width 39 height 22
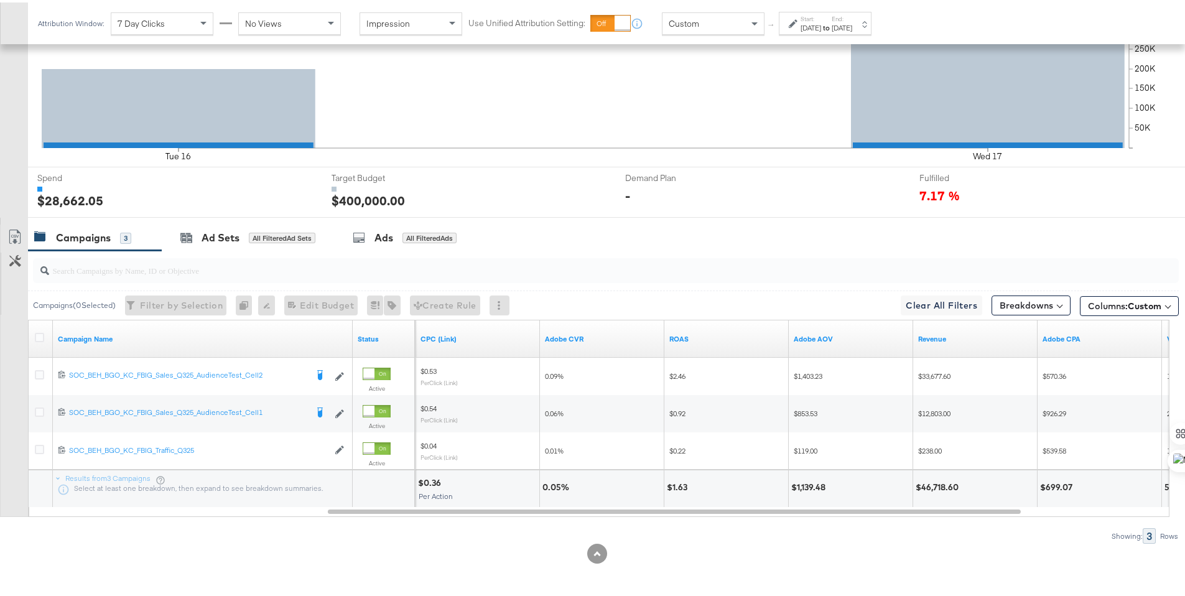
click at [820, 21] on div "Sep 16th 2025" at bounding box center [811, 26] width 21 height 10
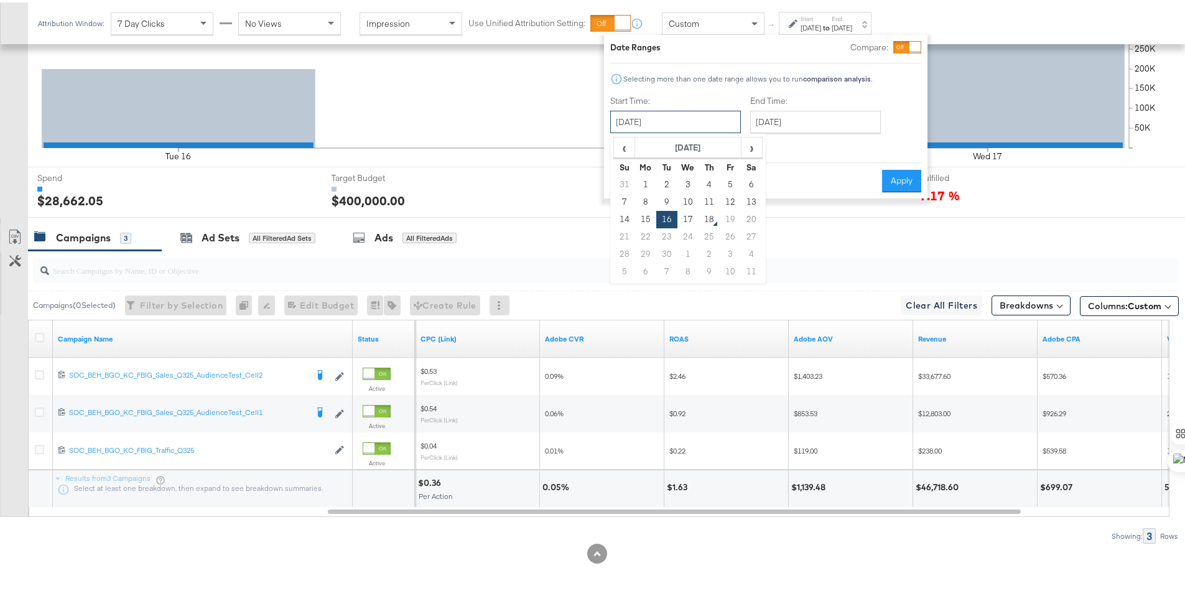
click at [699, 124] on input "September 16th 2025" at bounding box center [675, 119] width 131 height 22
click at [684, 210] on td "17" at bounding box center [688, 216] width 21 height 17
type input "September 17th 2025"
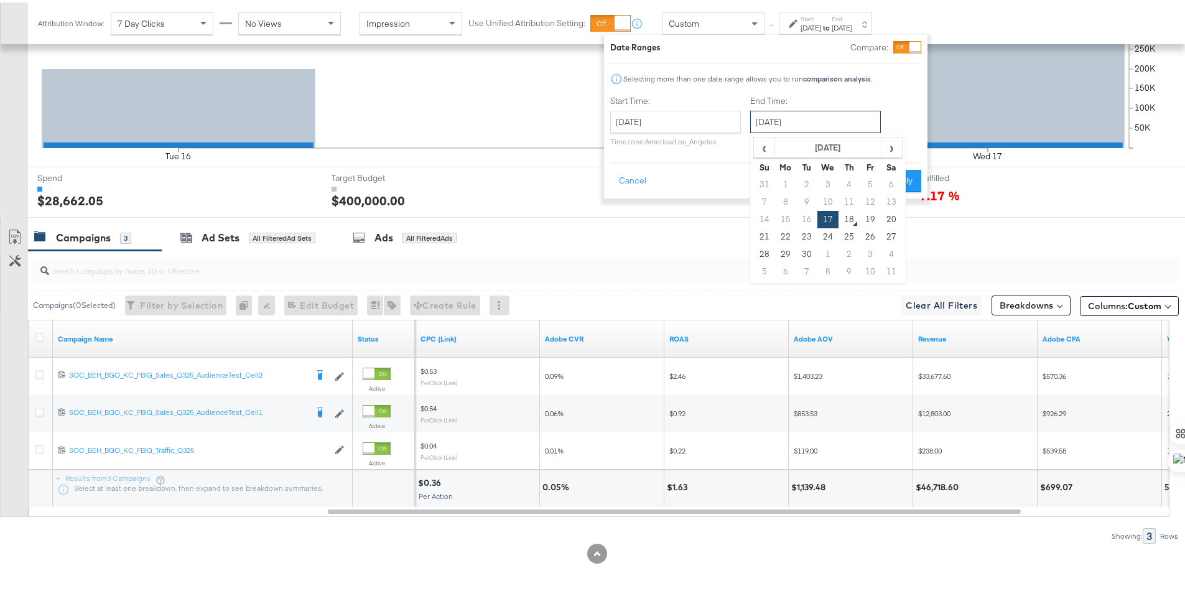
click at [771, 122] on input "September 17th 2025" at bounding box center [815, 119] width 131 height 22
click at [821, 214] on td "17" at bounding box center [828, 216] width 21 height 17
click at [907, 178] on button "Apply" at bounding box center [901, 178] width 39 height 22
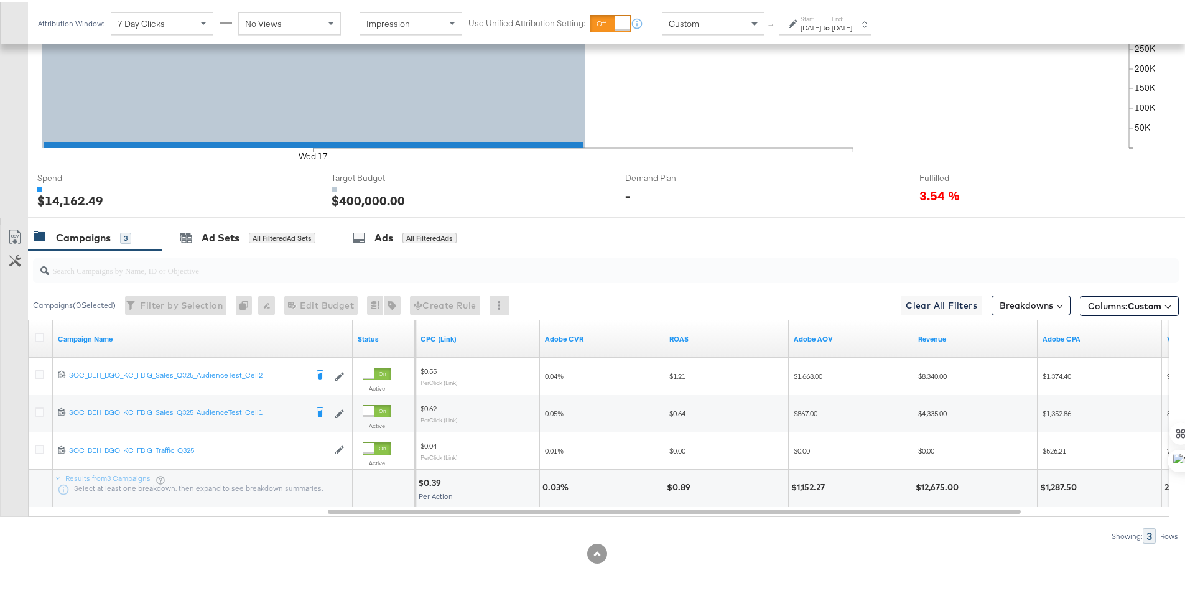
click at [797, 29] on div "Start: Sep 17th 2025 to End: Sep 17th 2025" at bounding box center [820, 21] width 63 height 18
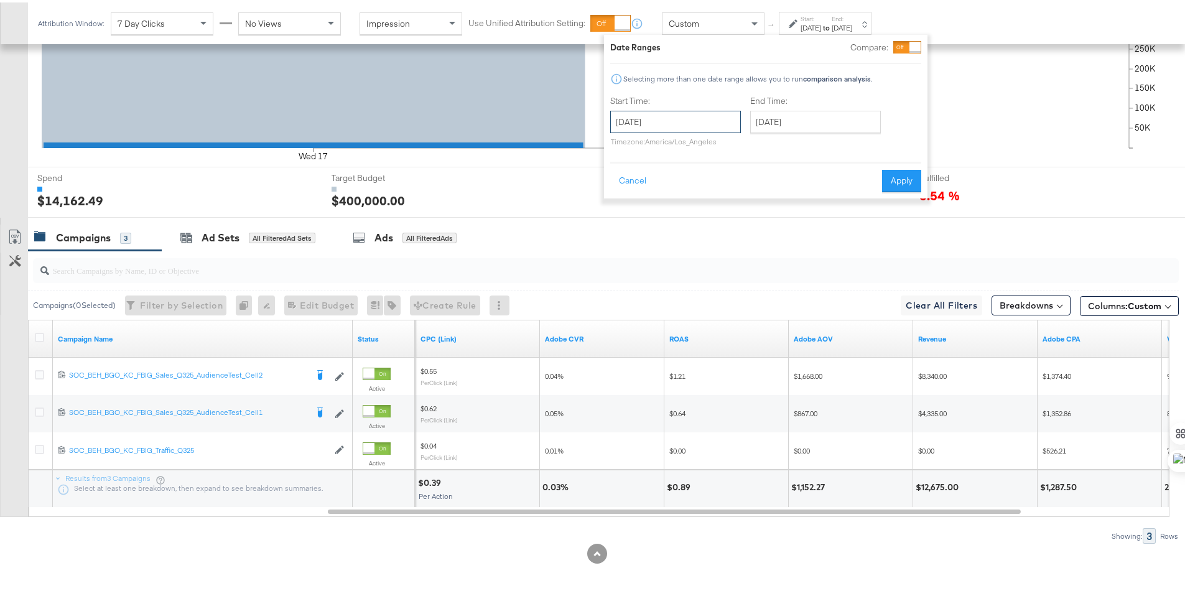
click at [674, 123] on input "September 17th 2025" at bounding box center [675, 119] width 131 height 22
drag, startPoint x: 625, startPoint y: 212, endPoint x: 739, endPoint y: 136, distance: 136.3
click at [625, 212] on td "14" at bounding box center [624, 216] width 21 height 17
type input "September 14th 2025"
click at [771, 121] on input "September 17th 2025" at bounding box center [815, 119] width 131 height 22
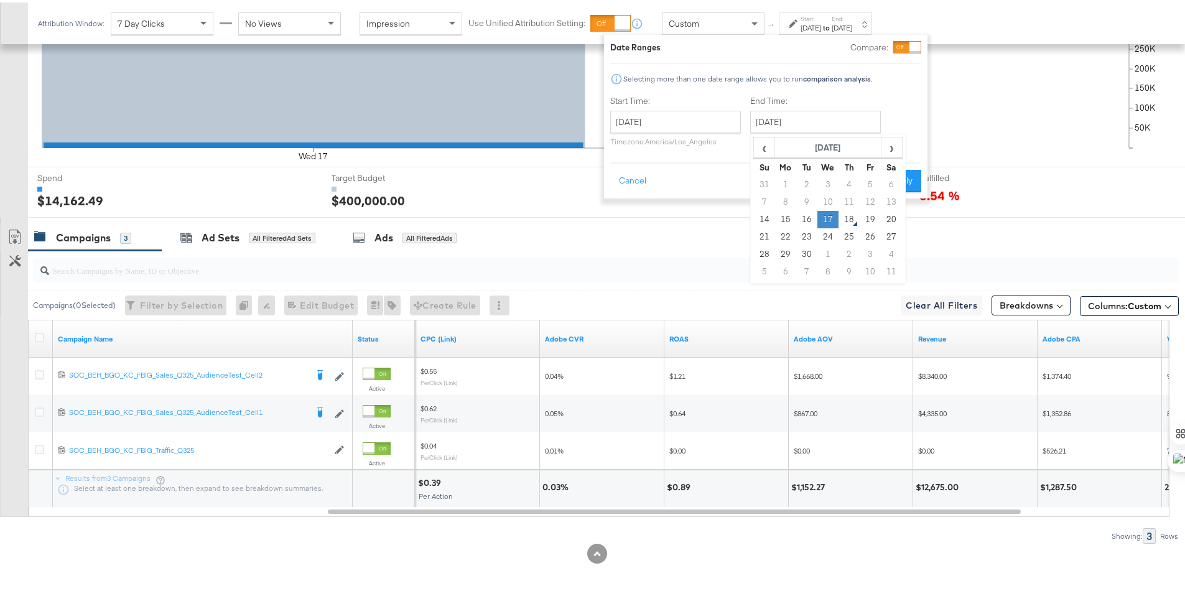
click at [824, 212] on td "17" at bounding box center [828, 216] width 21 height 17
click at [915, 187] on button "Apply" at bounding box center [901, 178] width 39 height 22
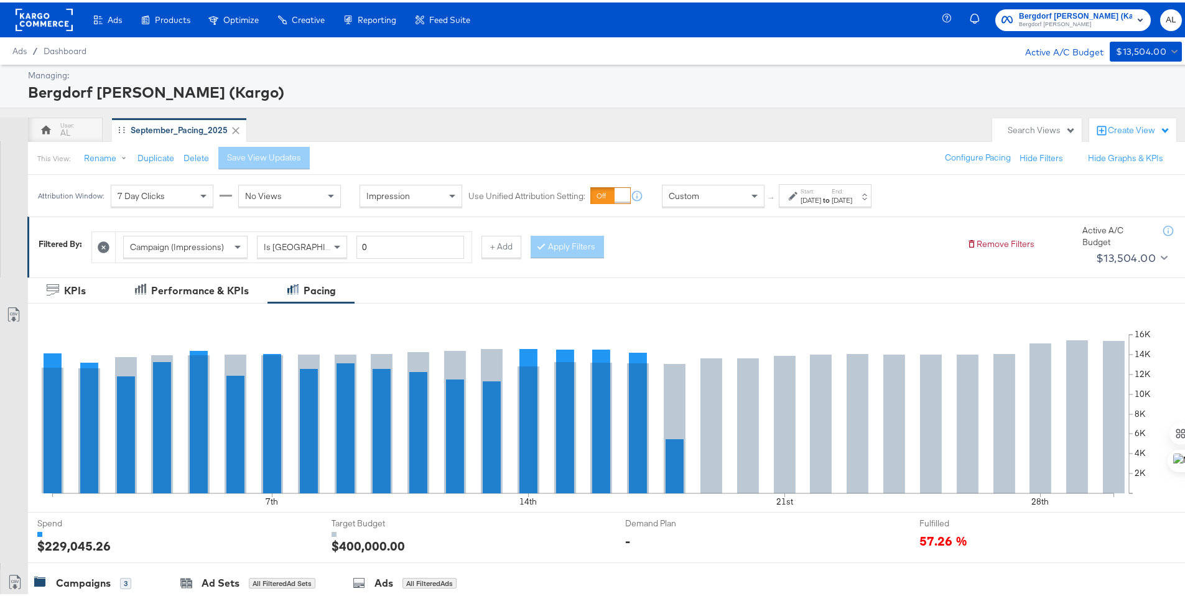
click at [814, 193] on div "Sep 1st 2025" at bounding box center [811, 198] width 21 height 10
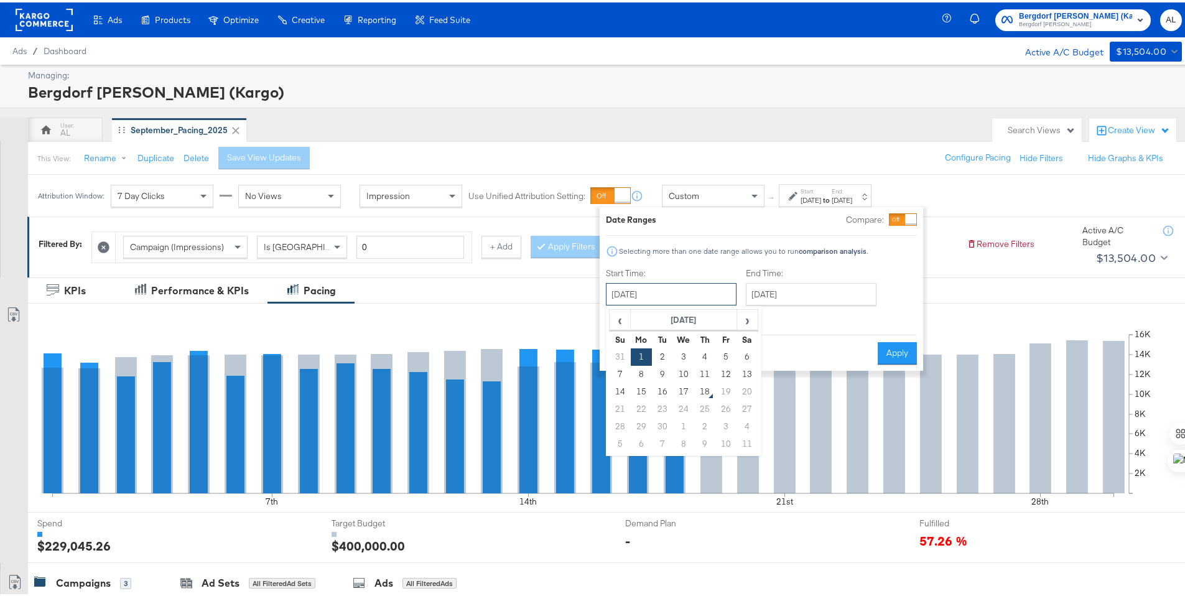
click at [666, 289] on input "September 1st 2025" at bounding box center [671, 292] width 131 height 22
click at [615, 386] on td "14" at bounding box center [620, 389] width 21 height 17
type input "September 14th 2025"
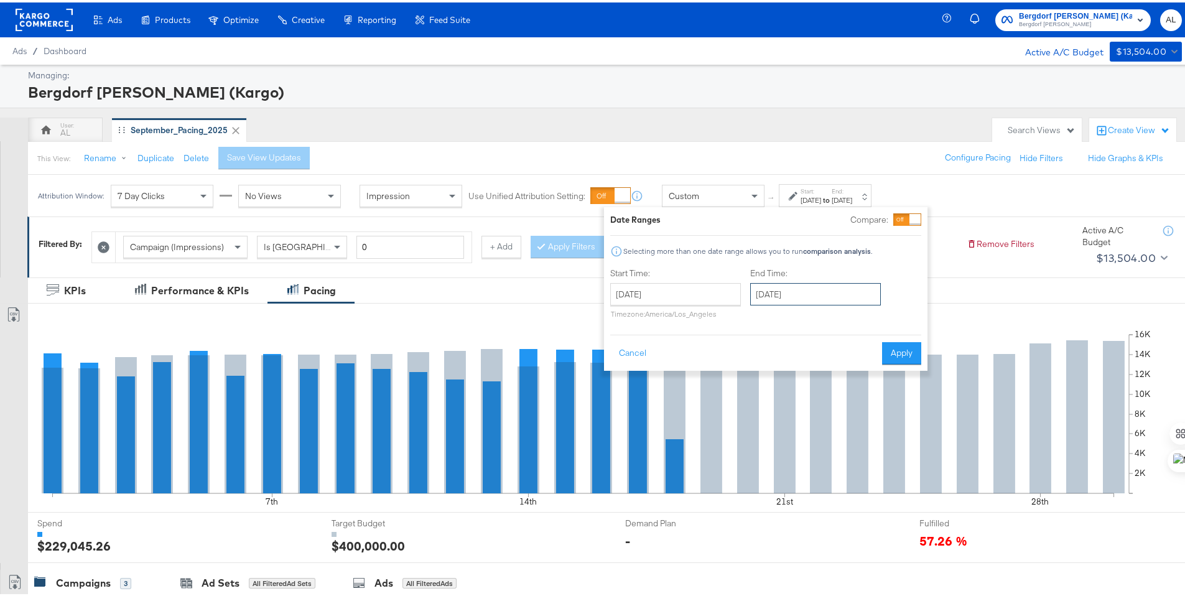
click at [771, 292] on input "September 30th 2025" at bounding box center [815, 292] width 131 height 22
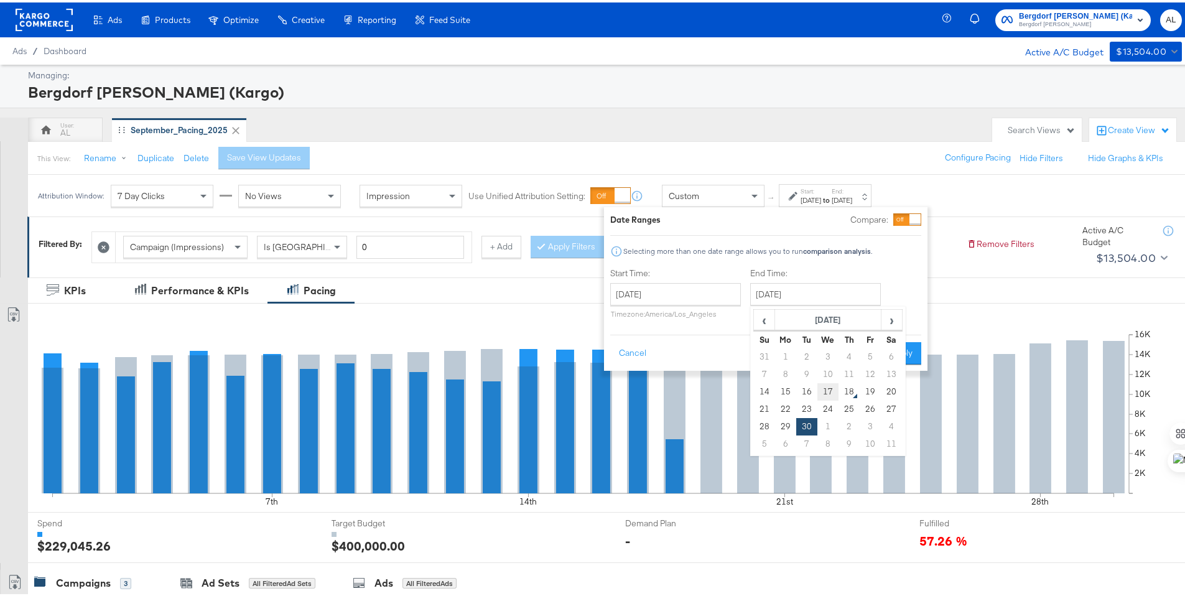
click at [825, 386] on td "17" at bounding box center [828, 389] width 21 height 17
type input "September 17th 2025"
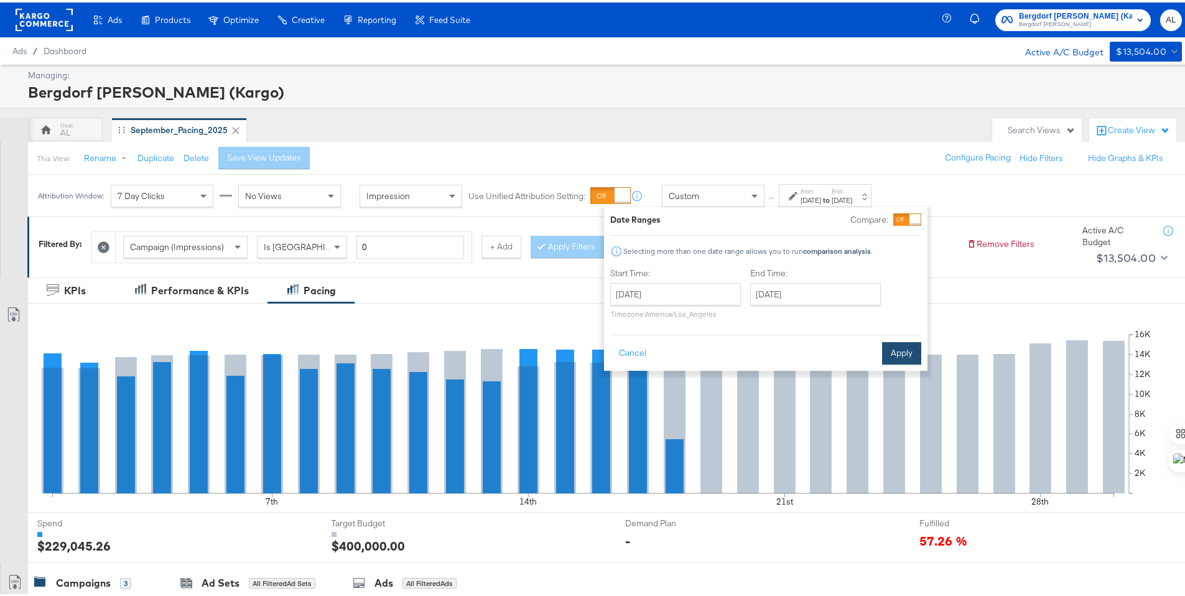
click at [911, 350] on button "Apply" at bounding box center [901, 351] width 39 height 22
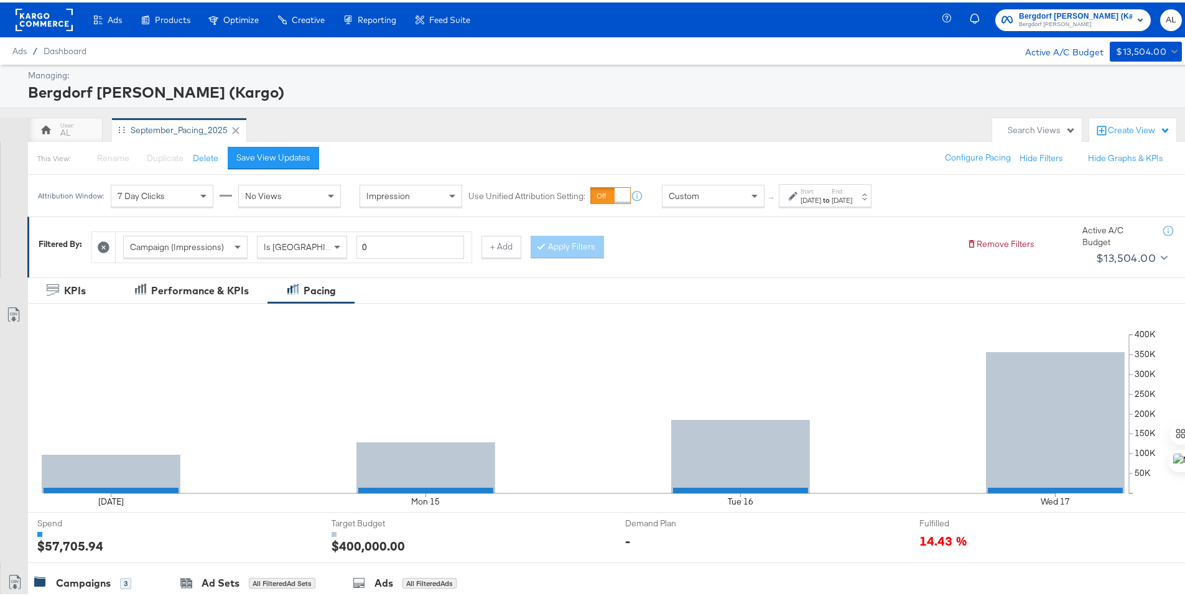
scroll to position [345, 0]
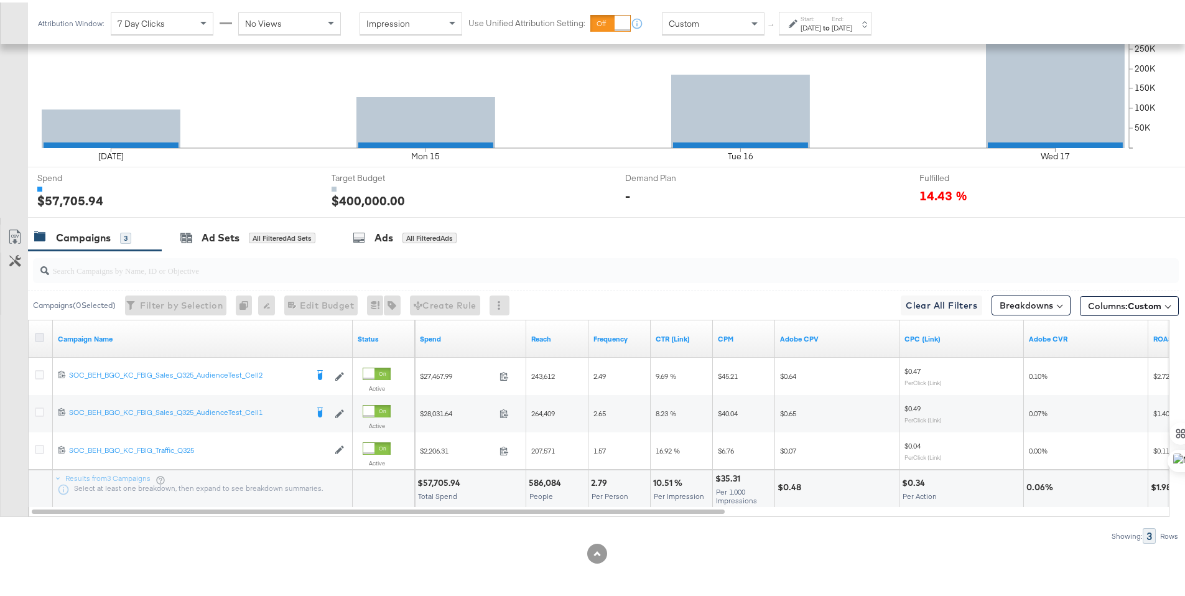
click at [42, 334] on icon at bounding box center [39, 334] width 9 height 9
click at [0, 0] on input "checkbox" at bounding box center [0, 0] width 0 height 0
click at [12, 233] on icon at bounding box center [14, 234] width 15 height 15
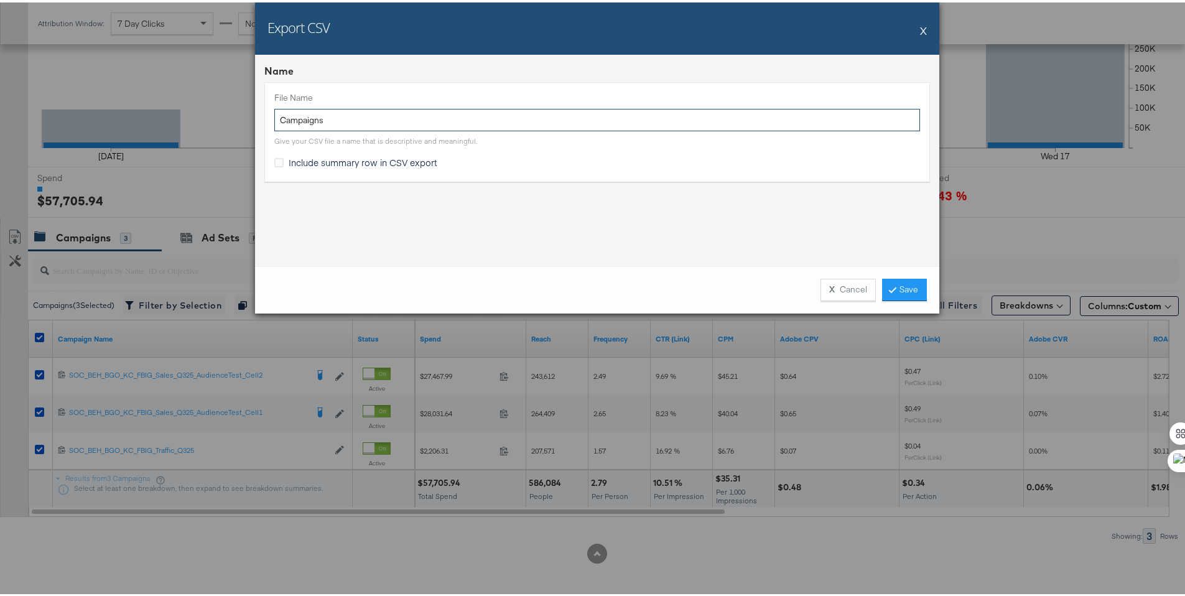
click at [274, 117] on input "Campaigns" at bounding box center [597, 117] width 646 height 23
type input "BG Campaigns"
click at [422, 160] on span "Include summary row in CSV export" at bounding box center [363, 160] width 149 height 12
click at [0, 0] on input "Include summary row in CSV export" at bounding box center [0, 0] width 0 height 0
click at [883, 287] on link "Save" at bounding box center [904, 287] width 45 height 22
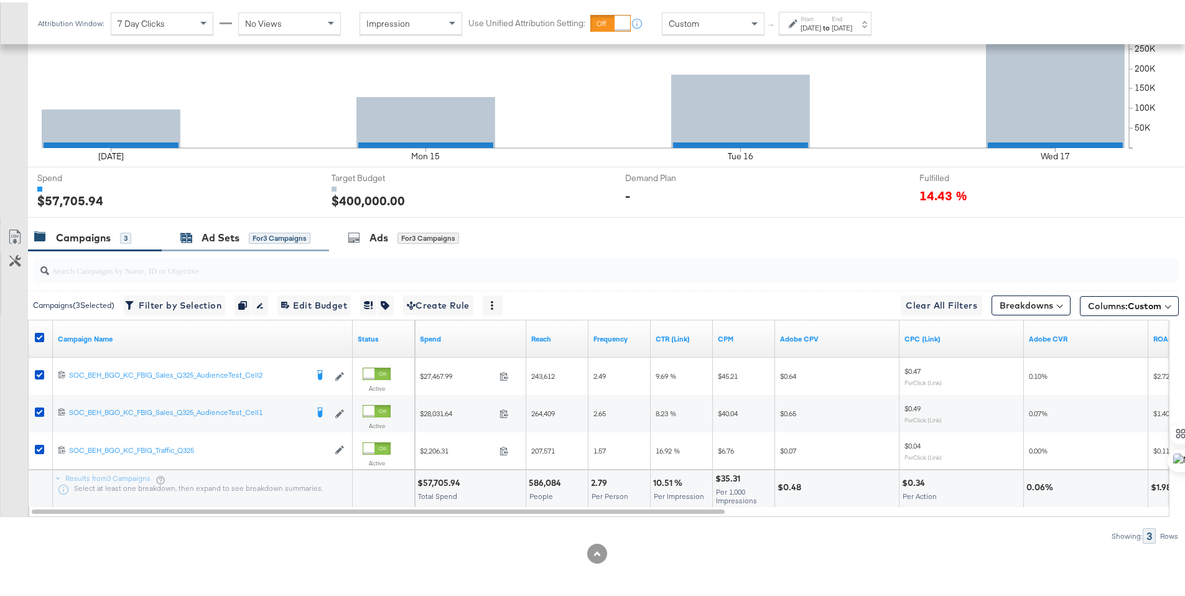
click at [198, 238] on div "Ad Sets for 3 Campaigns" at bounding box center [245, 235] width 130 height 14
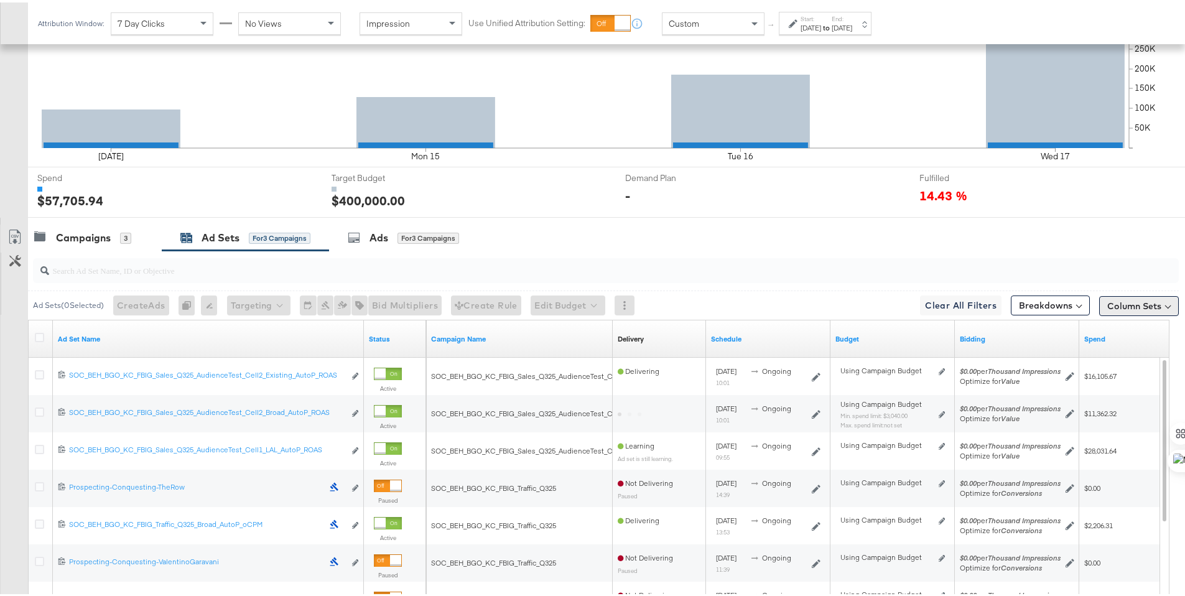
click at [1127, 305] on button "Column Sets" at bounding box center [1139, 304] width 80 height 20
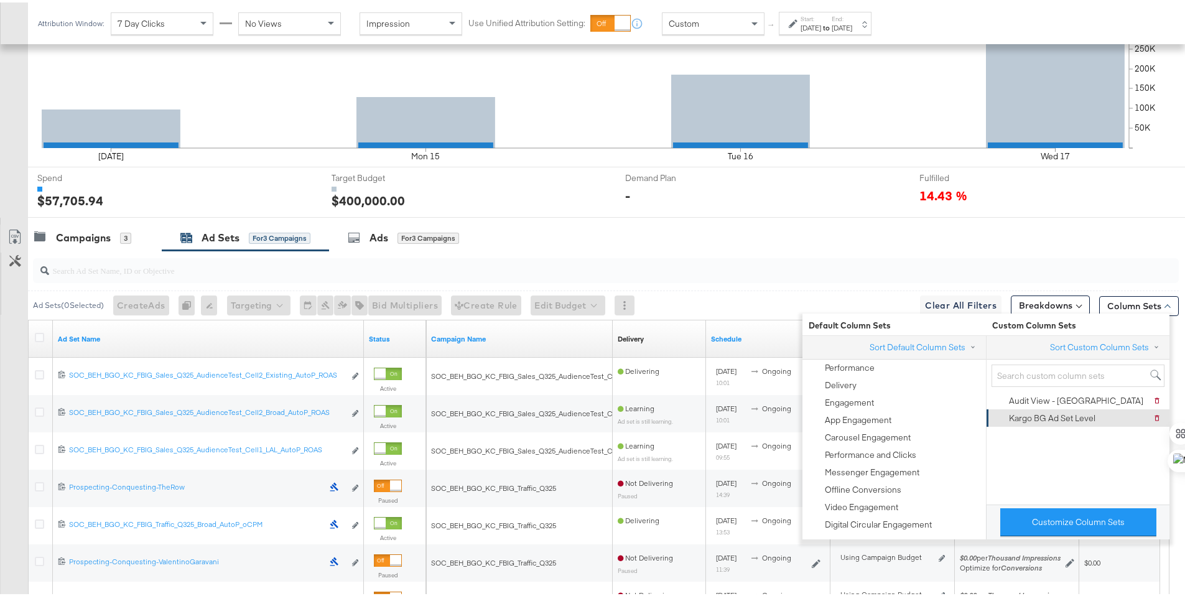
click at [1083, 414] on div "Kargo BG Ad Set Level" at bounding box center [1052, 416] width 86 height 12
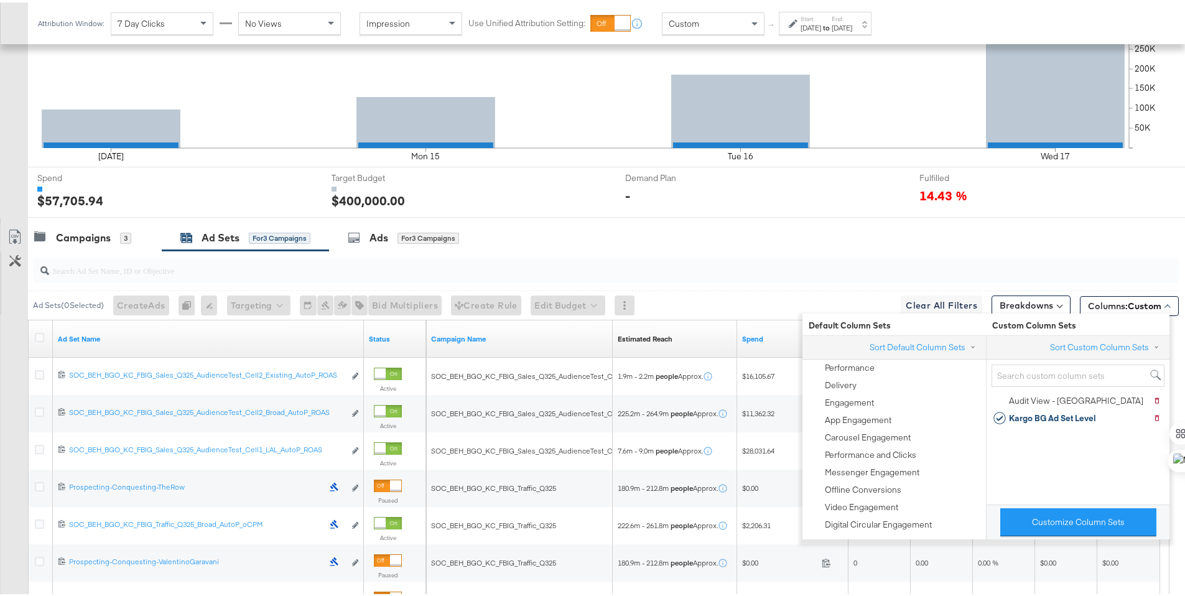
click at [873, 233] on div "Campaigns 3 Ad Sets for 3 Campaigns Ads for 3 Campaigns" at bounding box center [611, 235] width 1167 height 27
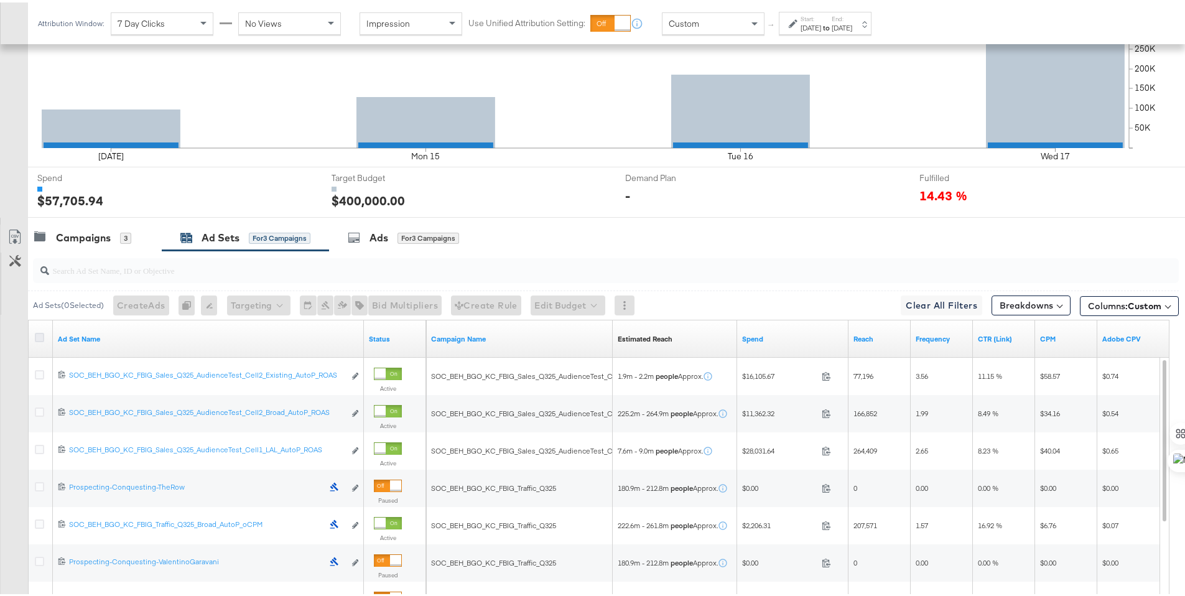
click at [39, 338] on icon at bounding box center [39, 334] width 9 height 9
click at [0, 0] on input "checkbox" at bounding box center [0, 0] width 0 height 0
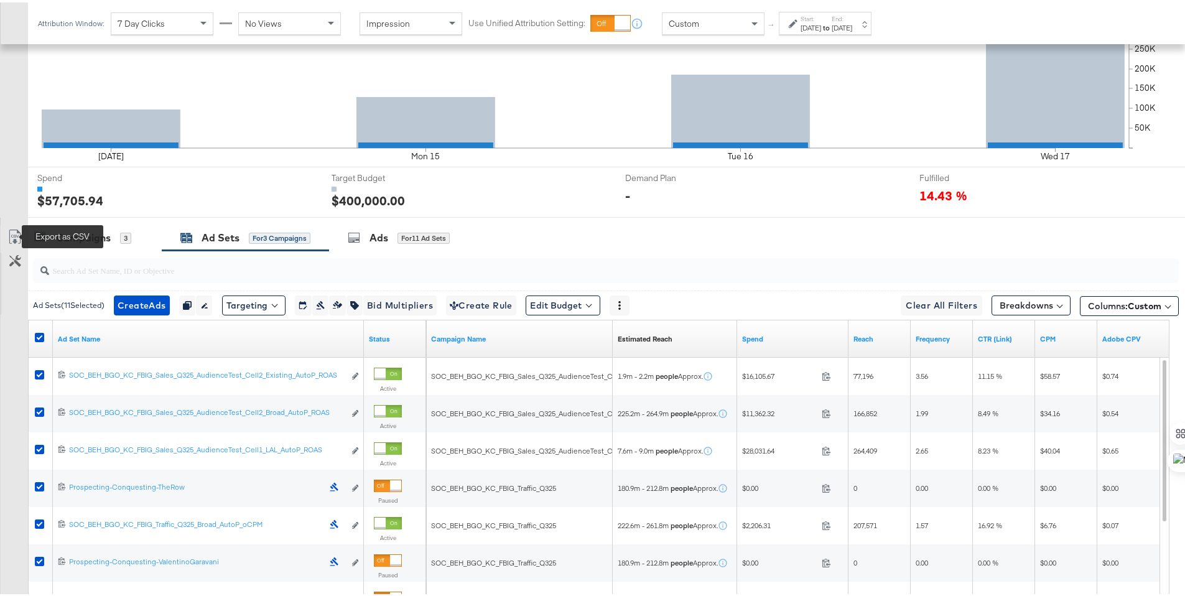
click at [15, 230] on icon at bounding box center [14, 234] width 15 height 15
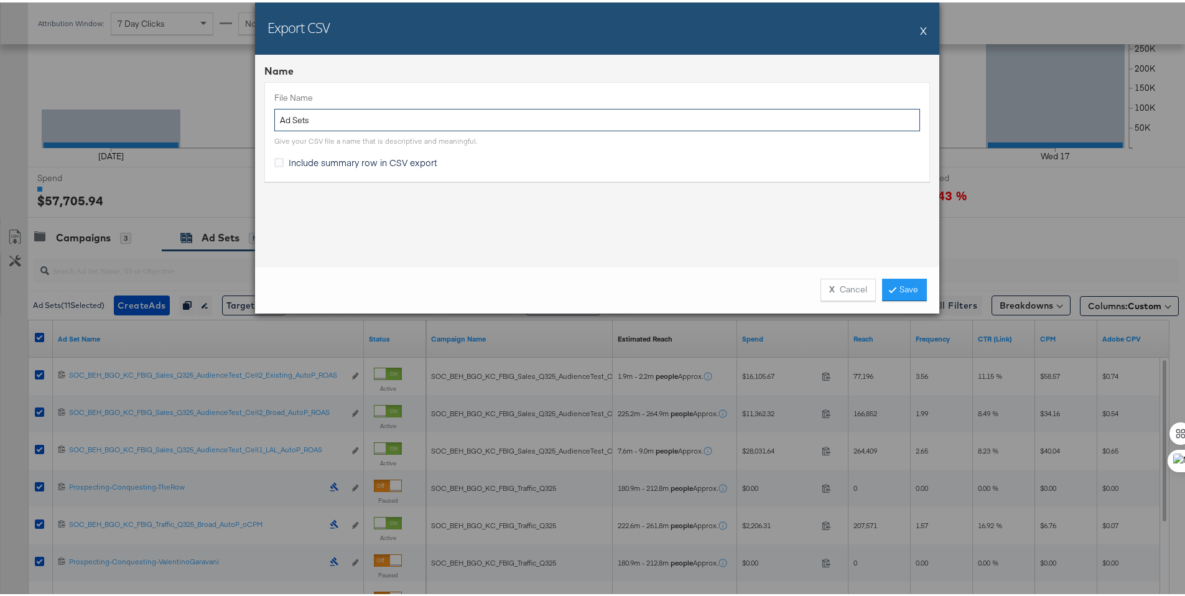
click at [276, 116] on input "Ad Sets" at bounding box center [597, 117] width 646 height 23
type input "BG Ad Sets"
click at [296, 157] on span "Include summary row in CSV export" at bounding box center [363, 160] width 149 height 12
click at [0, 0] on input "Include summary row in CSV export" at bounding box center [0, 0] width 0 height 0
click at [906, 279] on link "Save" at bounding box center [904, 287] width 45 height 22
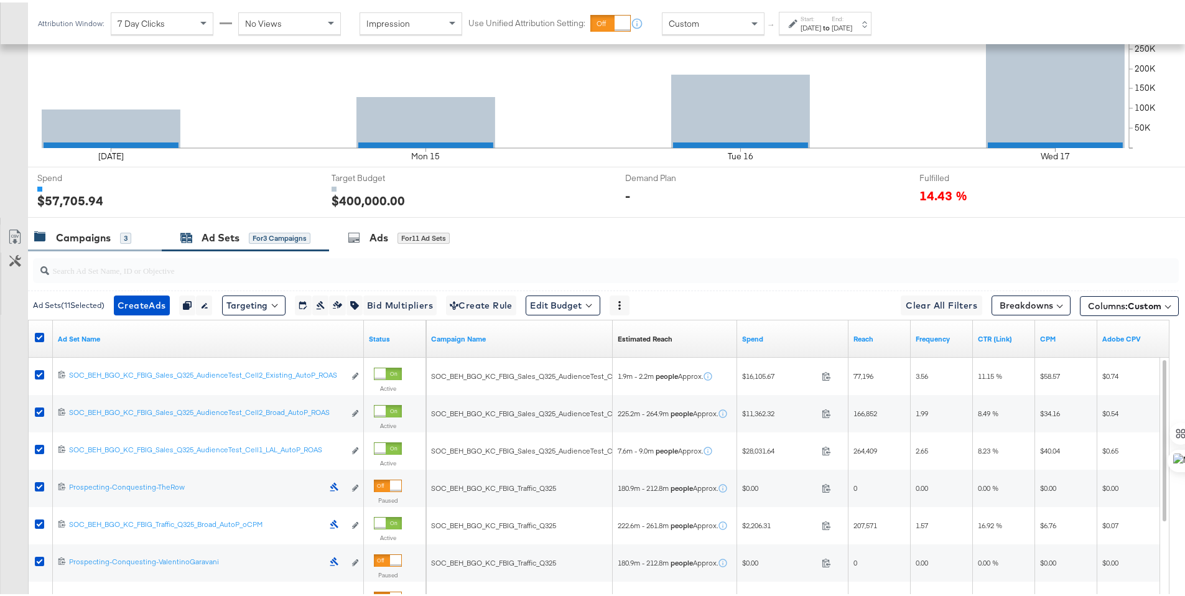
click at [100, 242] on div "Campaigns" at bounding box center [83, 235] width 55 height 14
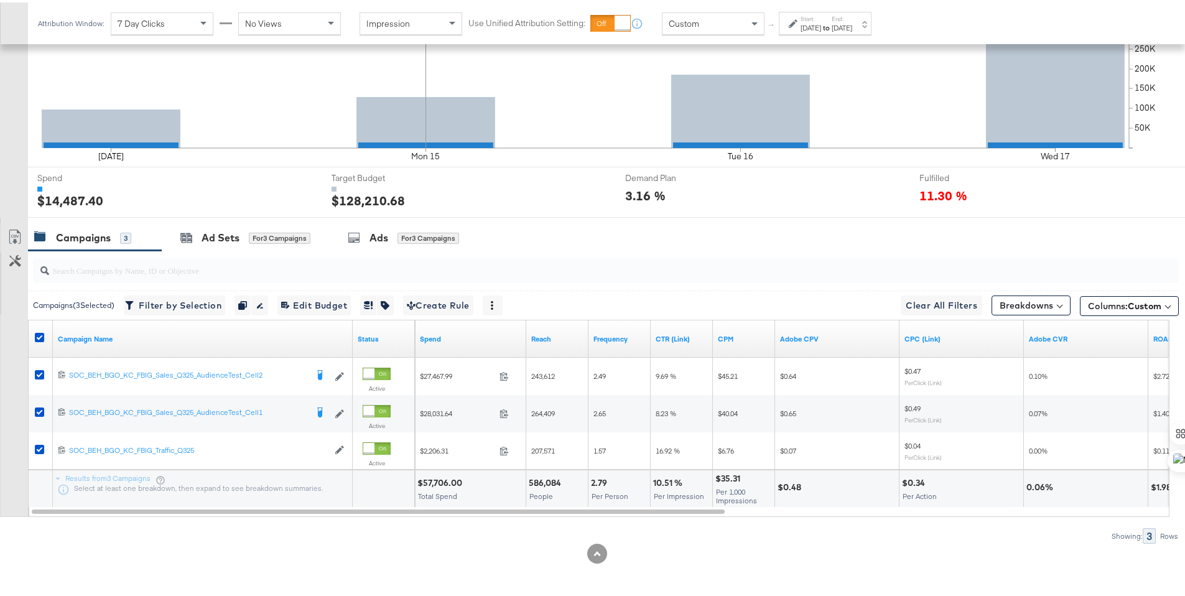
scroll to position [39, 0]
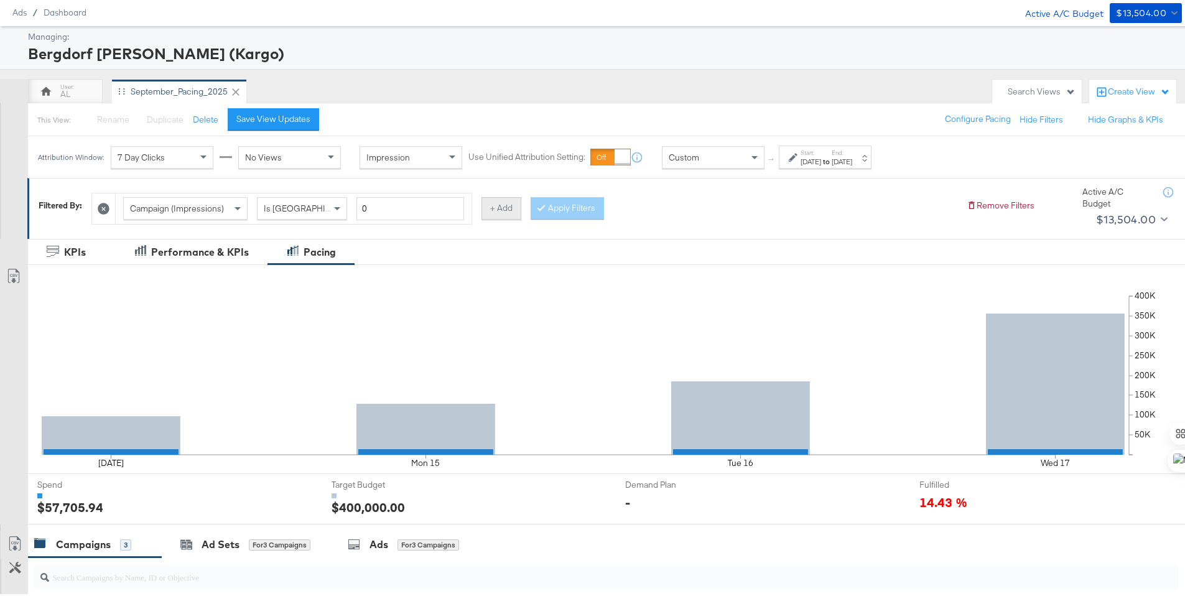
click at [500, 208] on button "+ Add" at bounding box center [502, 206] width 40 height 22
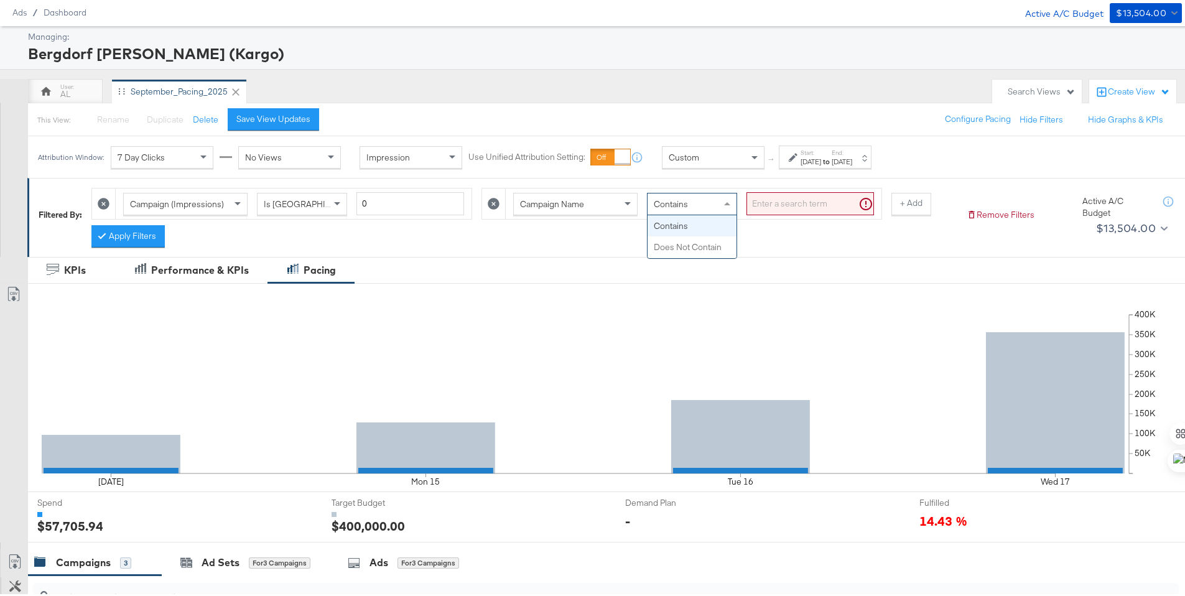
drag, startPoint x: 660, startPoint y: 197, endPoint x: 662, endPoint y: 205, distance: 8.9
click at [660, 197] on span "Contains" at bounding box center [671, 201] width 34 height 11
click at [776, 205] on input "search" at bounding box center [811, 201] width 128 height 23
type input "b"
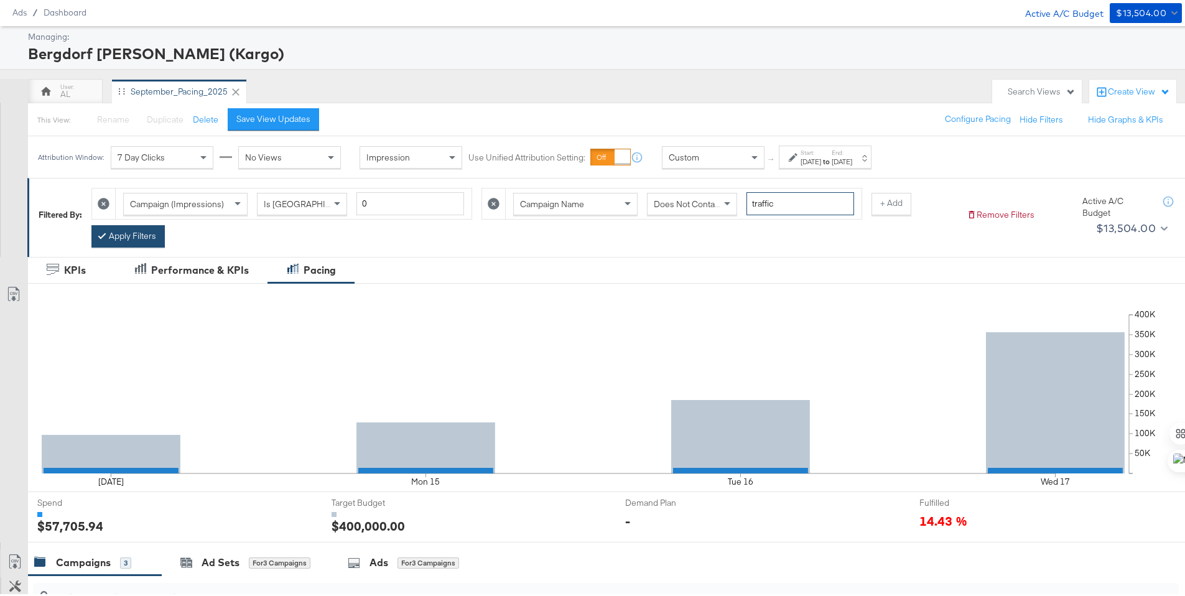
type input "traffic"
click at [157, 236] on button "Apply Filters" at bounding box center [127, 234] width 73 height 22
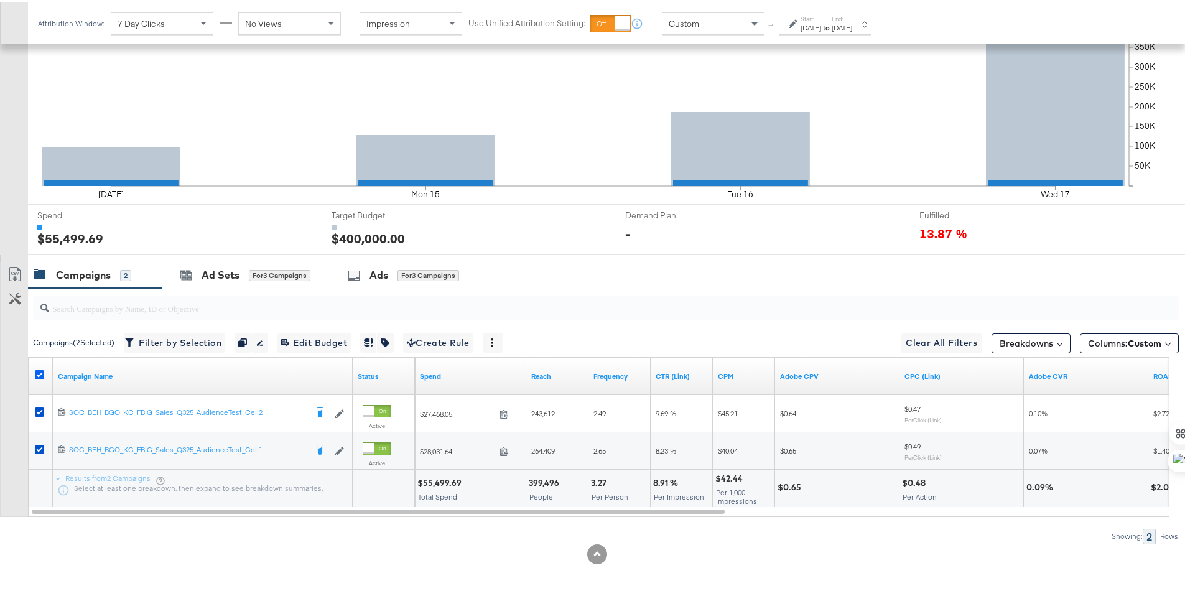
click at [44, 370] on icon at bounding box center [39, 372] width 9 height 9
click at [0, 0] on input "checkbox" at bounding box center [0, 0] width 0 height 0
click at [42, 370] on icon at bounding box center [39, 372] width 9 height 9
click at [0, 0] on input "checkbox" at bounding box center [0, 0] width 0 height 0
click at [42, 370] on icon at bounding box center [39, 372] width 9 height 9
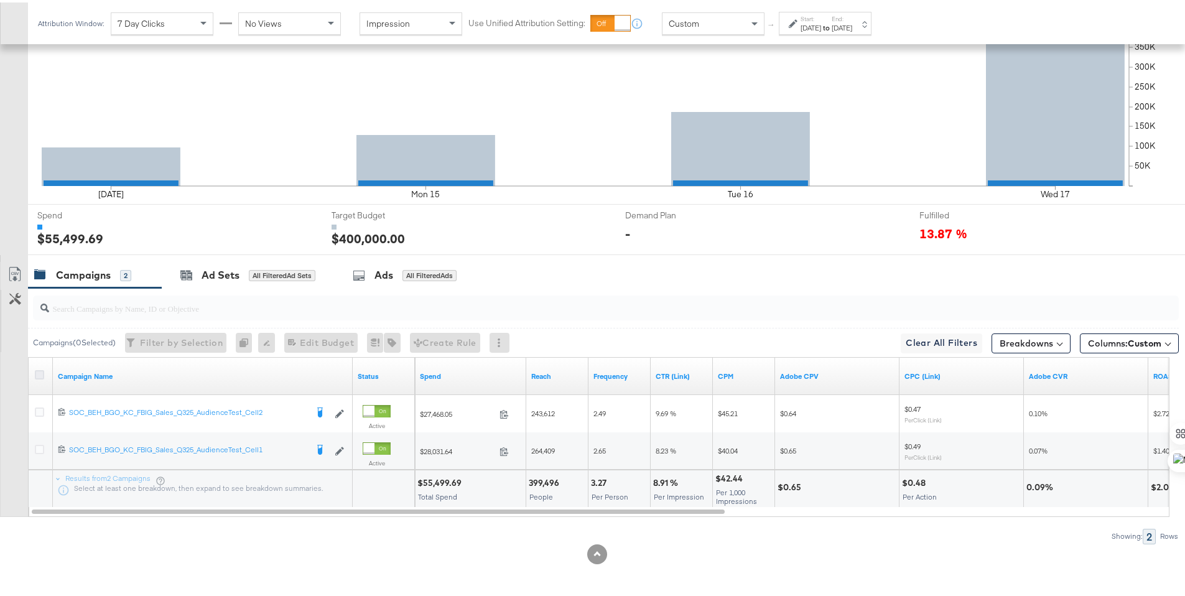
click at [0, 0] on input "checkbox" at bounding box center [0, 0] width 0 height 0
click at [11, 266] on icon at bounding box center [14, 271] width 15 height 15
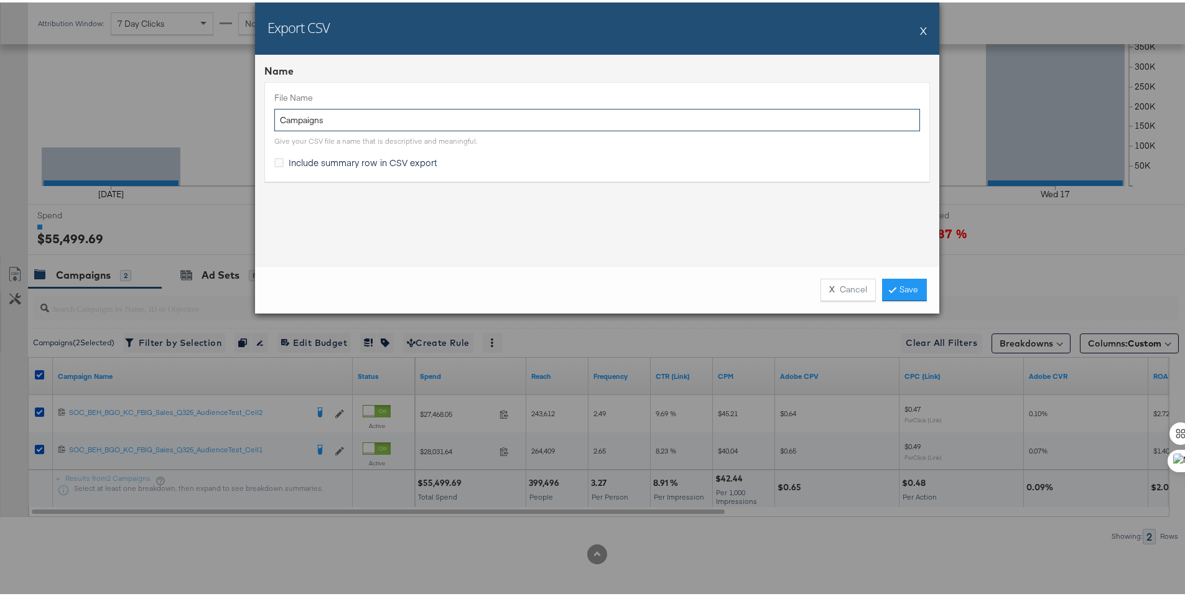
click at [277, 123] on input "Campaigns" at bounding box center [597, 117] width 646 height 23
type input "BG NT Campaigns"
click at [378, 154] on span "Include summary row in CSV export" at bounding box center [363, 160] width 149 height 12
click at [0, 0] on input "Include summary row in CSV export" at bounding box center [0, 0] width 0 height 0
click at [902, 289] on link "Save" at bounding box center [904, 287] width 45 height 22
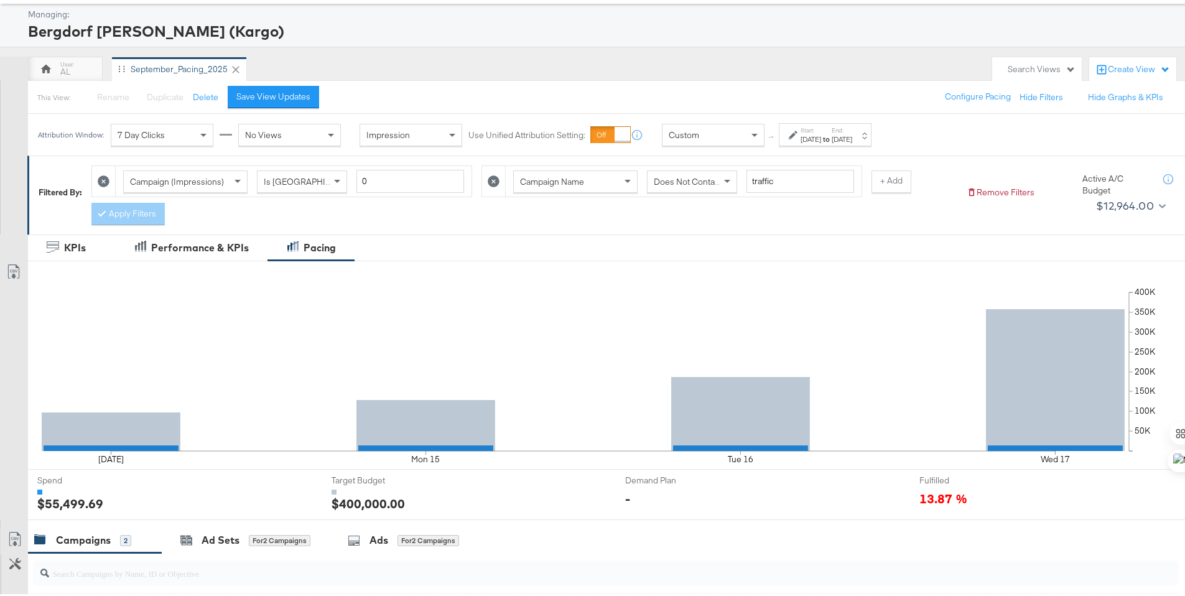
scroll to position [0, 0]
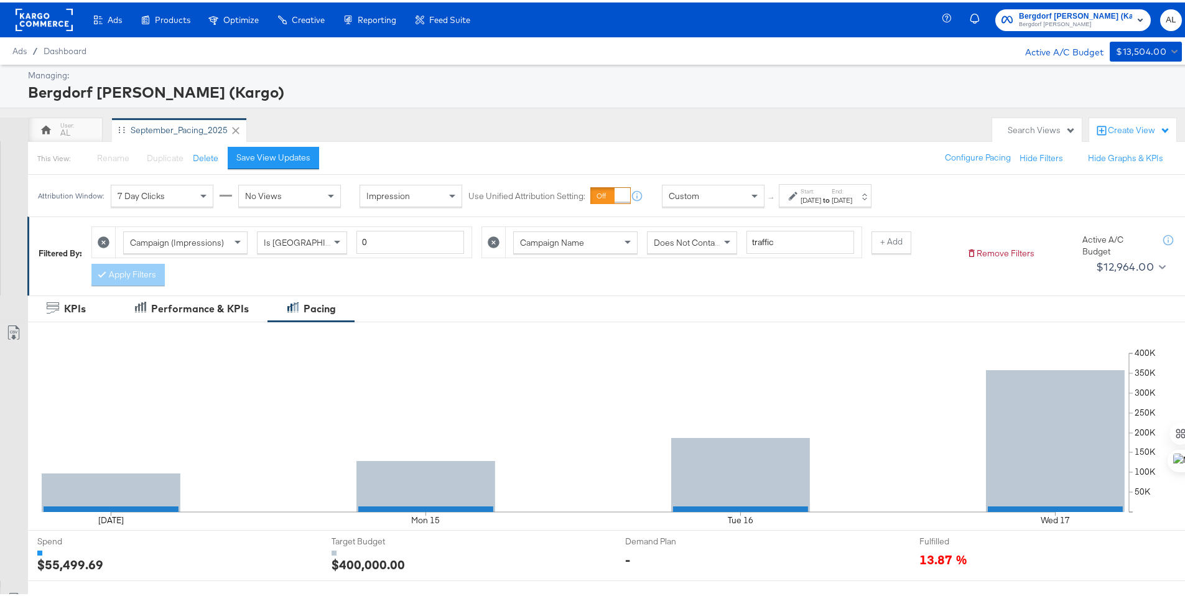
click at [30, 11] on rect at bounding box center [44, 17] width 57 height 22
